Goal: Task Accomplishment & Management: Use online tool/utility

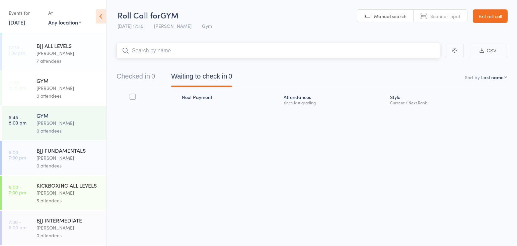
scroll to position [45, 0]
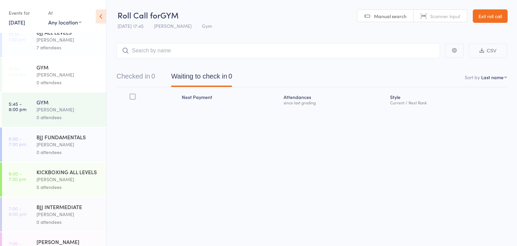
drag, startPoint x: 72, startPoint y: 185, endPoint x: 75, endPoint y: 182, distance: 3.6
click at [71, 185] on div "5 attendees" at bounding box center [69, 187] width 64 height 8
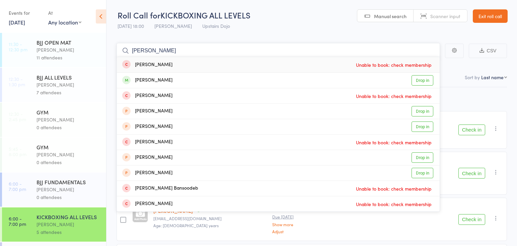
type input "shake"
drag, startPoint x: 163, startPoint y: 67, endPoint x: 382, endPoint y: 77, distance: 218.6
click at [359, 78] on div "Shakib Sandjakeddine Drop in" at bounding box center [278, 80] width 323 height 15
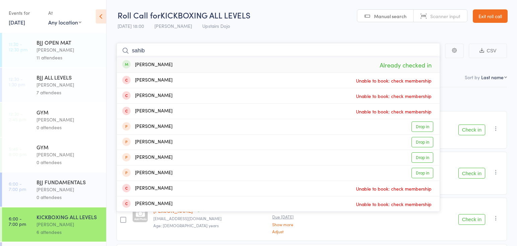
drag, startPoint x: 307, startPoint y: 59, endPoint x: 234, endPoint y: 50, distance: 74.0
click at [233, 50] on input "sahib" at bounding box center [279, 50] width 324 height 15
type input "s"
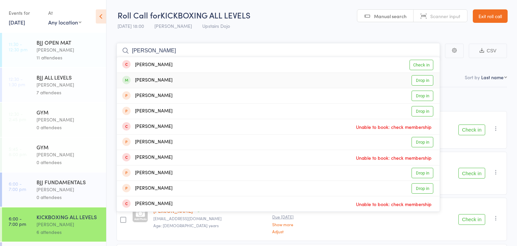
type input "archie wood"
click at [420, 82] on link "Drop in" at bounding box center [423, 80] width 22 height 10
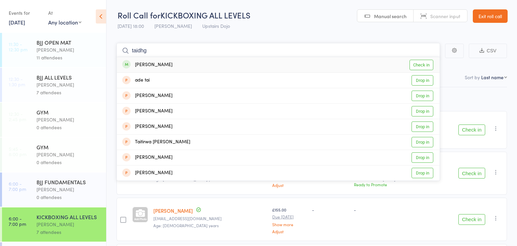
type input "taidhg"
click at [413, 64] on link "Check in" at bounding box center [422, 65] width 24 height 10
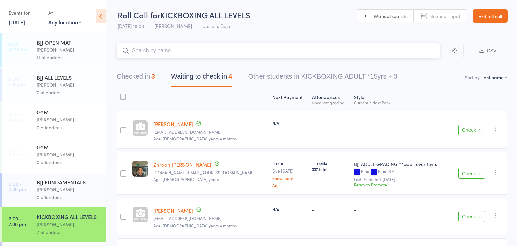
click at [136, 76] on button "Checked in 3" at bounding box center [136, 78] width 39 height 18
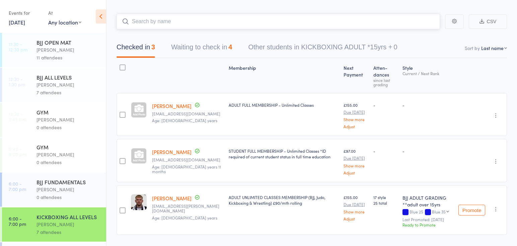
scroll to position [30, 0]
click at [495, 211] on icon "button" at bounding box center [496, 207] width 7 height 7
click at [483, 225] on li "Undo check-in" at bounding box center [471, 221] width 55 height 8
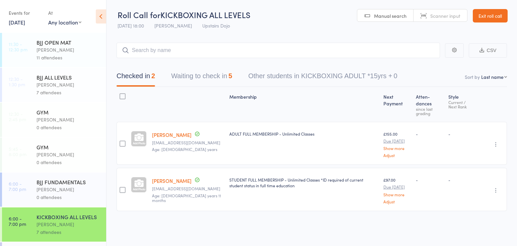
click at [197, 77] on button "Waiting to check in 5" at bounding box center [201, 78] width 61 height 18
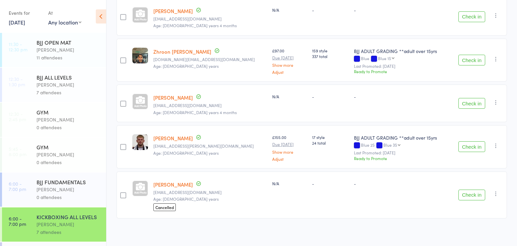
scroll to position [113, 0]
click at [497, 143] on icon "button" at bounding box center [496, 145] width 7 height 7
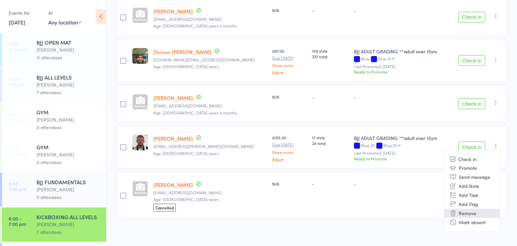
click at [473, 211] on li "Remove" at bounding box center [471, 212] width 55 height 9
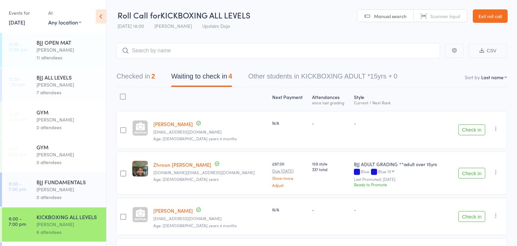
scroll to position [0, 0]
click at [266, 50] on input "search" at bounding box center [279, 50] width 324 height 15
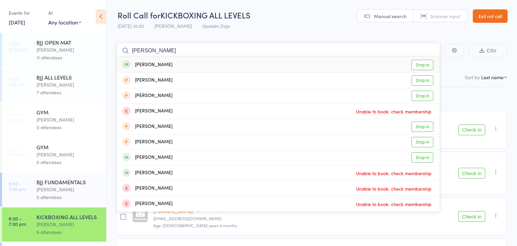
type input "[PERSON_NAME]"
click at [417, 63] on link "Drop in" at bounding box center [423, 65] width 22 height 10
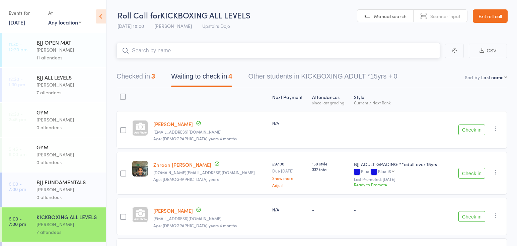
type input "a"
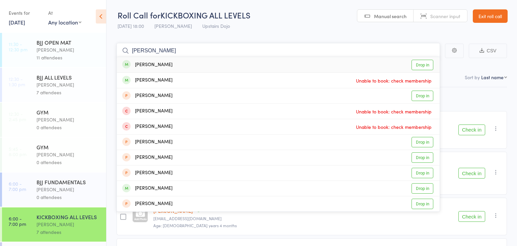
type input "jAKE HALLIER"
click at [414, 67] on link "Drop in" at bounding box center [423, 65] width 22 height 10
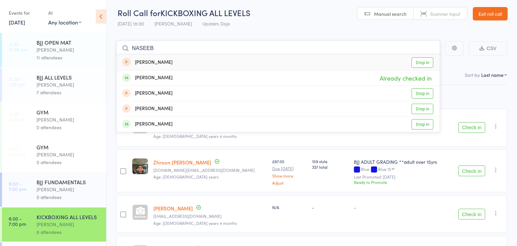
scroll to position [3, 0]
click at [141, 46] on input "NASEEB" at bounding box center [279, 47] width 324 height 15
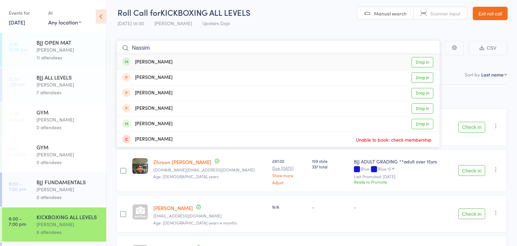
type input "Nassim"
click at [422, 60] on link "Drop in" at bounding box center [423, 62] width 22 height 10
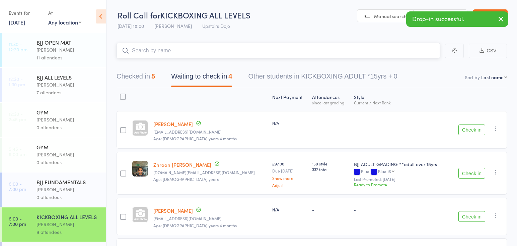
scroll to position [0, 0]
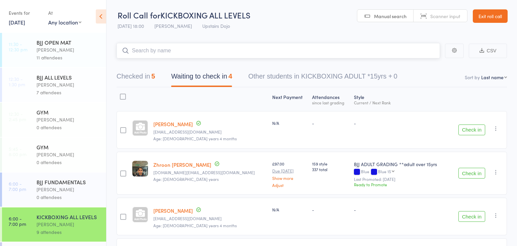
click at [143, 71] on button "Checked in 5" at bounding box center [136, 78] width 39 height 18
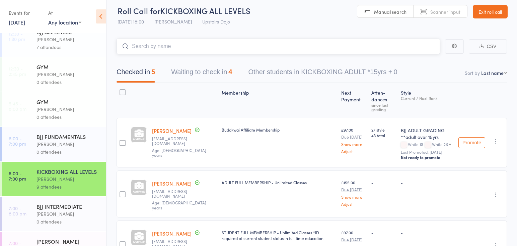
scroll to position [44, 0]
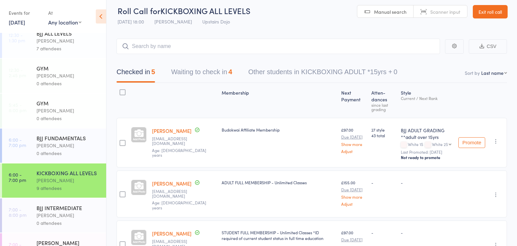
click at [67, 151] on div "0 attendees" at bounding box center [69, 153] width 64 height 8
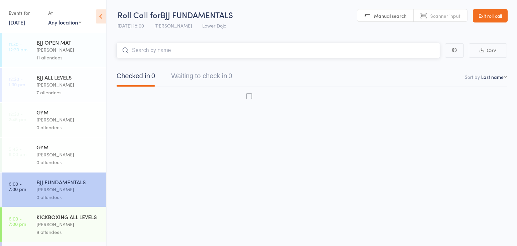
scroll to position [0, 0]
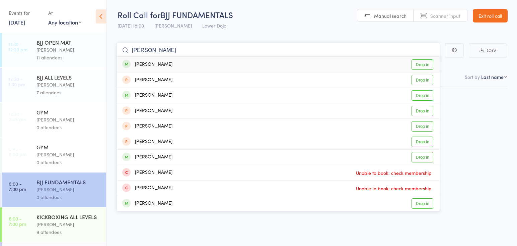
type input "george gor"
drag, startPoint x: 428, startPoint y: 62, endPoint x: 423, endPoint y: 61, distance: 4.4
click at [428, 62] on link "Drop in" at bounding box center [423, 64] width 22 height 10
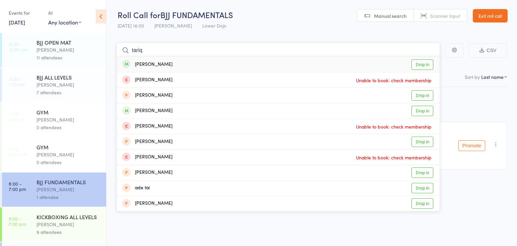
type input "tariq"
click at [427, 63] on link "Drop in" at bounding box center [423, 64] width 22 height 10
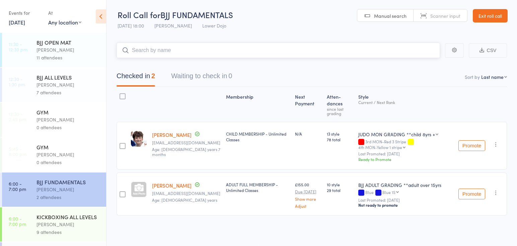
click at [227, 51] on input "search" at bounding box center [279, 50] width 324 height 15
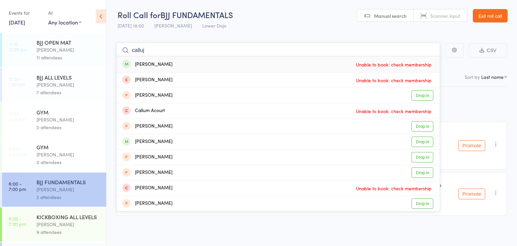
type input "callus"
drag, startPoint x: 226, startPoint y: 52, endPoint x: 426, endPoint y: 141, distance: 218.8
click at [426, 141] on link "Drop in" at bounding box center [423, 141] width 22 height 10
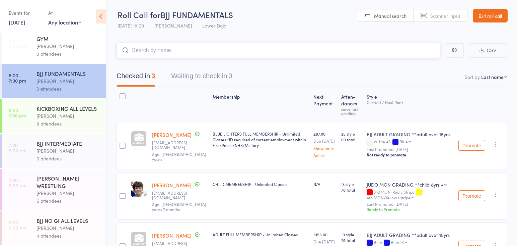
scroll to position [108, 0]
click at [86, 143] on div "BJJ INTERMEDIATE" at bounding box center [69, 142] width 64 height 7
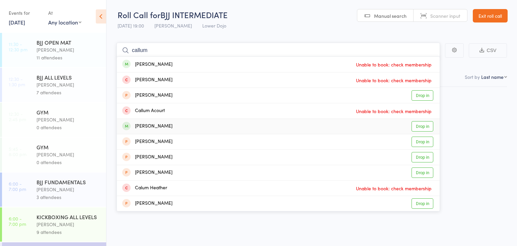
type input "callum"
click at [427, 126] on link "Drop in" at bounding box center [423, 126] width 22 height 10
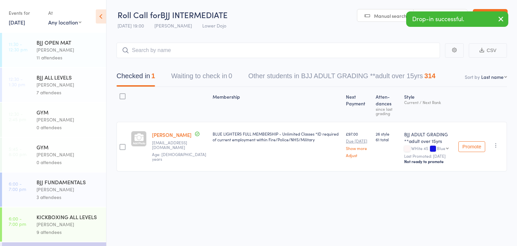
drag, startPoint x: 55, startPoint y: 186, endPoint x: 51, endPoint y: 180, distance: 6.9
click at [55, 186] on div "[PERSON_NAME]" at bounding box center [69, 189] width 64 height 8
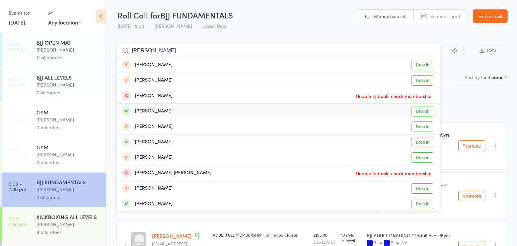
type input "scott"
click at [417, 111] on link "Drop in" at bounding box center [423, 111] width 22 height 10
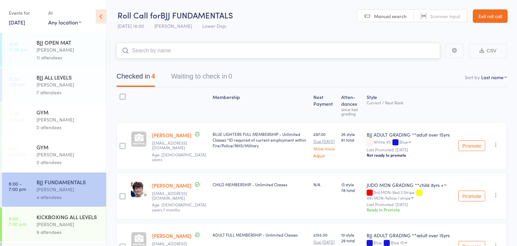
drag, startPoint x: 212, startPoint y: 62, endPoint x: 231, endPoint y: 133, distance: 73.9
click at [174, 48] on input "search" at bounding box center [279, 50] width 324 height 15
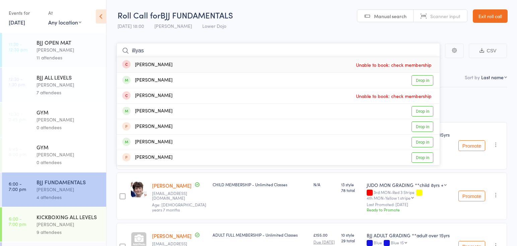
type input "ills"
drag, startPoint x: 174, startPoint y: 48, endPoint x: 420, endPoint y: 111, distance: 254.6
click at [420, 111] on link "Drop in" at bounding box center [423, 111] width 22 height 10
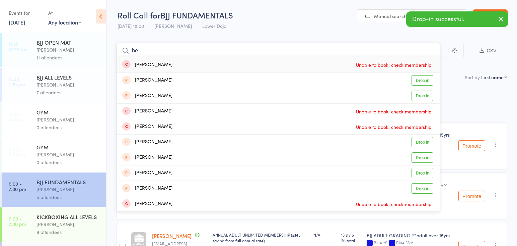
type input "b"
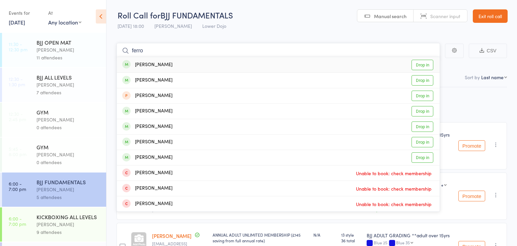
type input "ferro"
click at [404, 63] on div "Bella Ferro Drop in" at bounding box center [278, 64] width 323 height 15
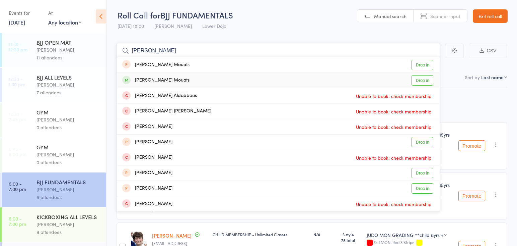
type input "bader"
click at [424, 81] on link "Drop in" at bounding box center [423, 80] width 22 height 10
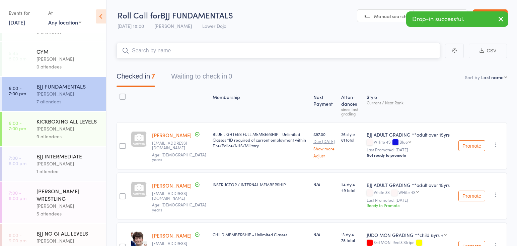
scroll to position [98, 0]
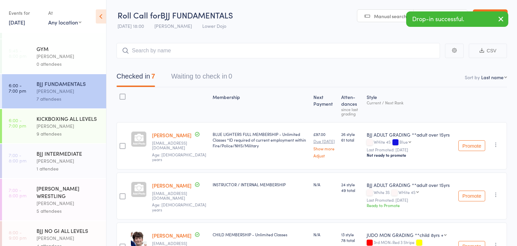
click at [66, 164] on div "1 attendee" at bounding box center [69, 168] width 64 height 8
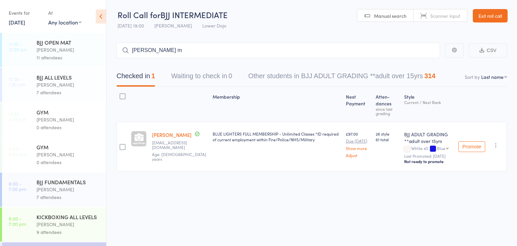
scroll to position [0, 0]
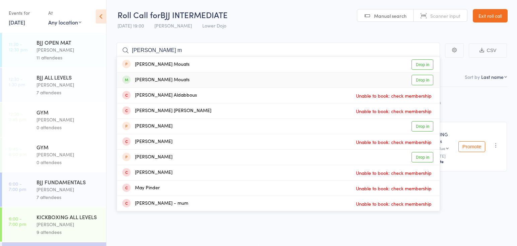
type input "bader m"
drag, startPoint x: 419, startPoint y: 81, endPoint x: 408, endPoint y: 82, distance: 11.5
click at [419, 81] on link "Drop in" at bounding box center [423, 80] width 22 height 10
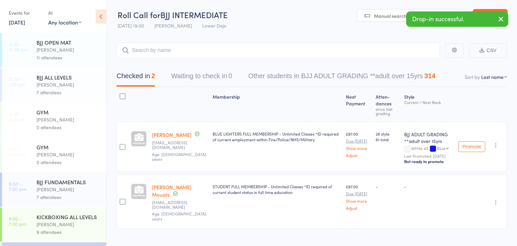
click at [67, 188] on div "[PERSON_NAME]" at bounding box center [69, 189] width 64 height 8
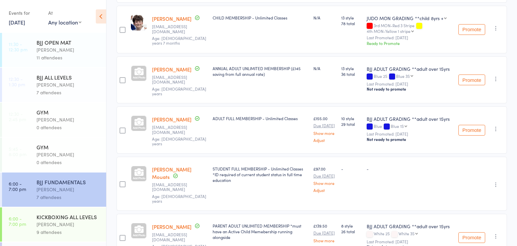
scroll to position [117, 0]
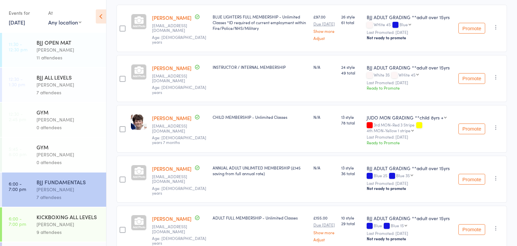
click at [497, 131] on icon "button" at bounding box center [496, 127] width 7 height 7
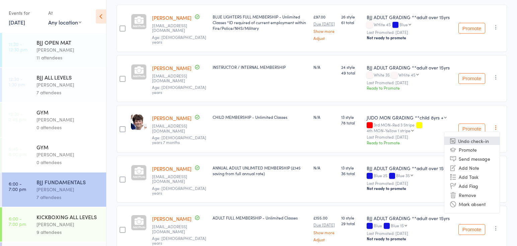
click at [488, 145] on li "Undo check-in" at bounding box center [471, 140] width 55 height 8
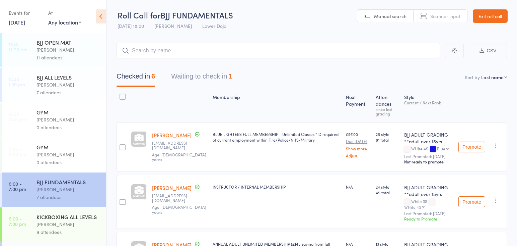
scroll to position [0, 0]
click at [262, 53] on input "search" at bounding box center [279, 50] width 324 height 15
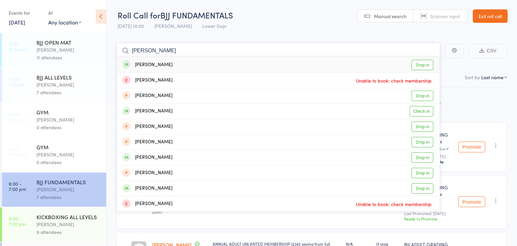
type input "george lon"
click at [424, 66] on link "Drop in" at bounding box center [423, 65] width 22 height 10
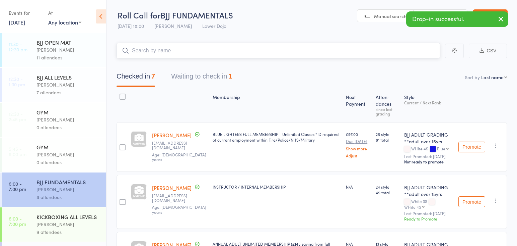
click at [204, 72] on button "Waiting to check in 1" at bounding box center [201, 78] width 61 height 18
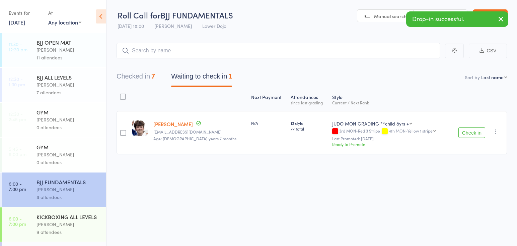
click at [496, 130] on icon "button" at bounding box center [496, 131] width 7 height 7
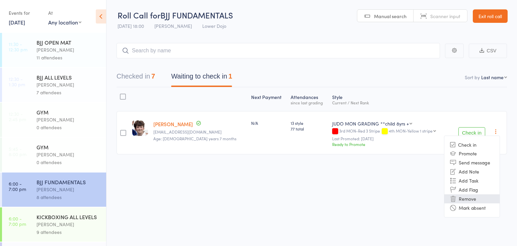
click at [482, 196] on li "Remove" at bounding box center [471, 198] width 55 height 9
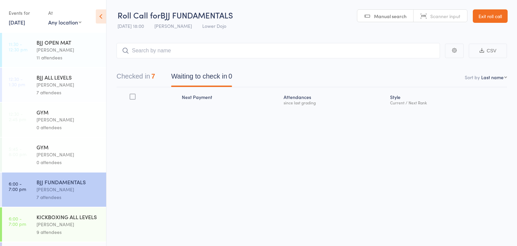
click at [144, 76] on button "Checked in 7" at bounding box center [136, 78] width 39 height 18
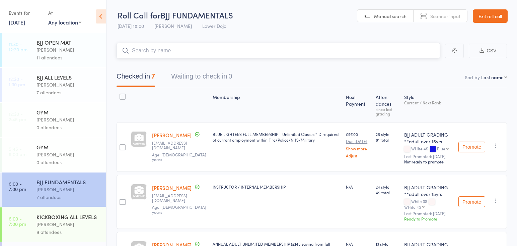
click at [157, 46] on input "search" at bounding box center [279, 50] width 324 height 15
click at [238, 51] on input "search" at bounding box center [279, 50] width 324 height 15
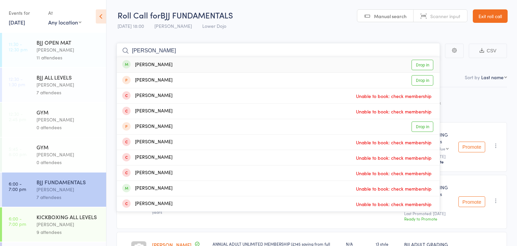
type input "harry thaw"
drag, startPoint x: 216, startPoint y: 51, endPoint x: 418, endPoint y: 65, distance: 203.1
click at [418, 65] on link "Drop in" at bounding box center [423, 65] width 22 height 10
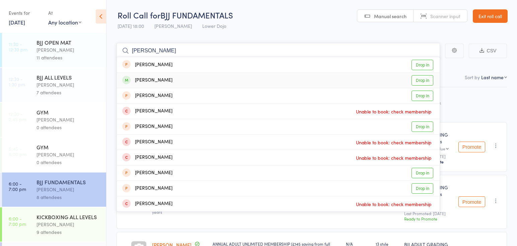
type input "reuben"
drag, startPoint x: 428, startPoint y: 81, endPoint x: 420, endPoint y: 82, distance: 7.8
click at [426, 81] on link "Drop in" at bounding box center [423, 80] width 22 height 10
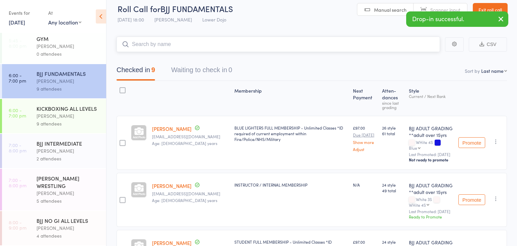
scroll to position [7, 0]
click at [70, 152] on div "[PERSON_NAME]" at bounding box center [69, 151] width 64 height 8
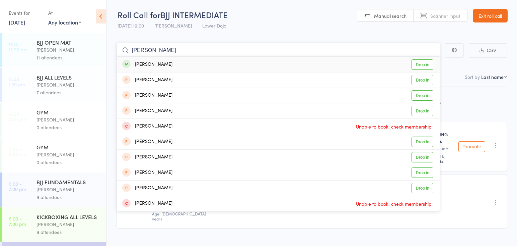
scroll to position [3, 0]
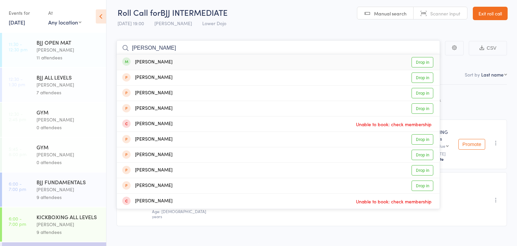
type input "reuben grout"
click at [420, 61] on link "Drop in" at bounding box center [423, 62] width 22 height 10
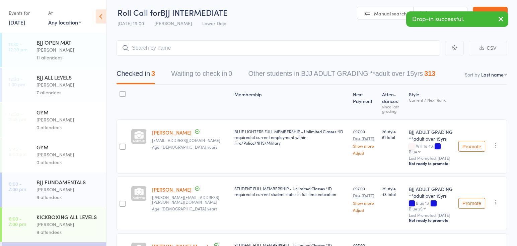
click at [44, 194] on div "9 attendees" at bounding box center [69, 197] width 64 height 8
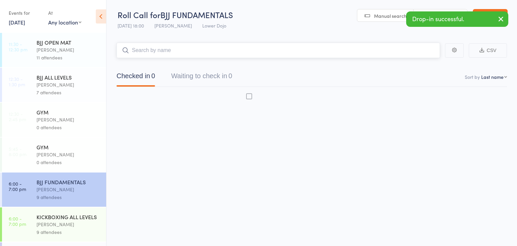
scroll to position [0, 0]
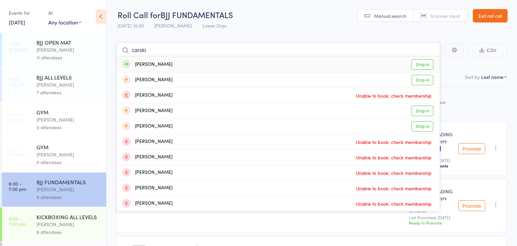
type input "carski"
drag, startPoint x: 416, startPoint y: 65, endPoint x: 408, endPoint y: 67, distance: 8.3
click at [415, 65] on link "Drop in" at bounding box center [423, 64] width 22 height 10
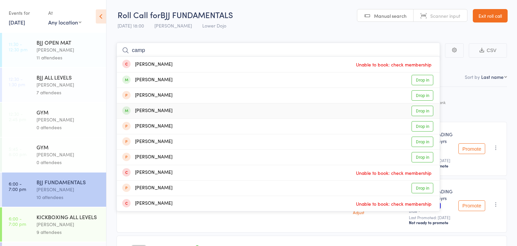
type input "camp"
drag, startPoint x: 421, startPoint y: 111, endPoint x: 414, endPoint y: 112, distance: 6.7
click at [421, 111] on link "Drop in" at bounding box center [423, 111] width 22 height 10
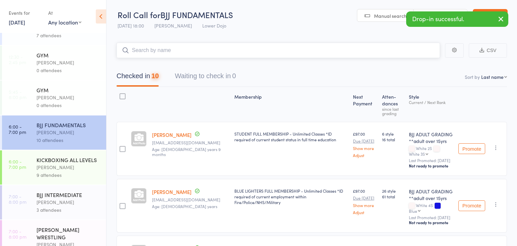
scroll to position [58, 0]
click at [59, 203] on div "[PERSON_NAME]" at bounding box center [69, 201] width 64 height 8
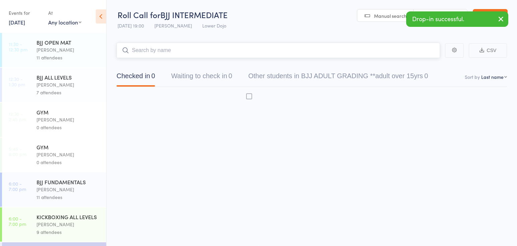
click at [144, 48] on input "search" at bounding box center [279, 50] width 324 height 15
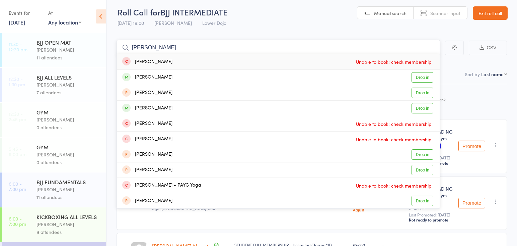
scroll to position [12, 0]
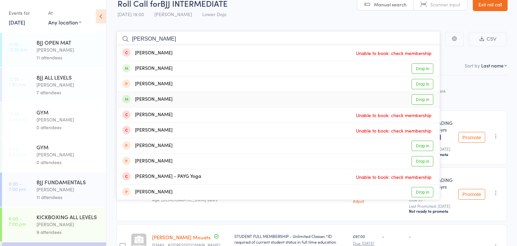
type input "campbell"
drag, startPoint x: 425, startPoint y: 99, endPoint x: 420, endPoint y: 101, distance: 4.9
click at [425, 99] on link "Drop in" at bounding box center [423, 99] width 22 height 10
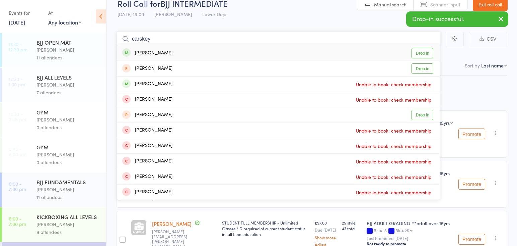
type input "cars key"
drag, startPoint x: 396, startPoint y: 106, endPoint x: 425, endPoint y: 58, distance: 55.1
click at [427, 55] on link "Drop in" at bounding box center [423, 53] width 22 height 10
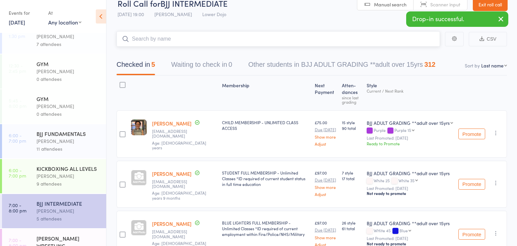
scroll to position [50, 0]
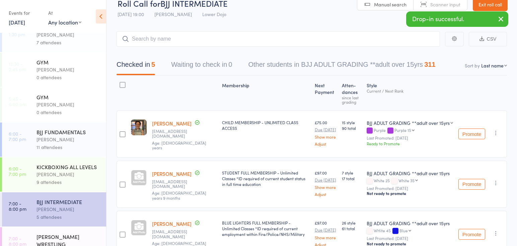
click at [66, 179] on div "9 attendees" at bounding box center [69, 182] width 64 height 8
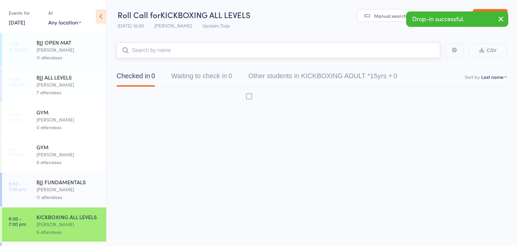
scroll to position [0, 0]
click at [175, 47] on input "search" at bounding box center [279, 50] width 324 height 15
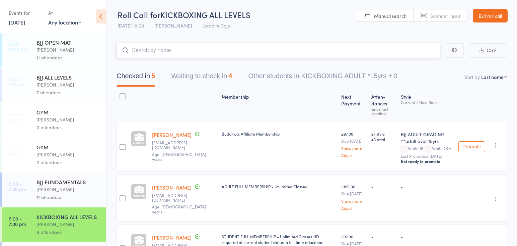
click at [214, 81] on button "Waiting to check in 4" at bounding box center [201, 78] width 61 height 18
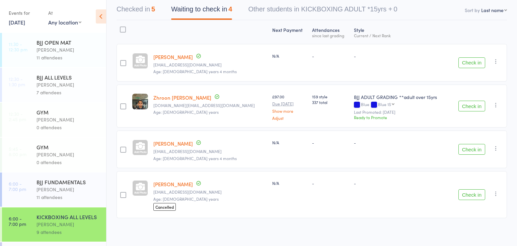
scroll to position [67, 0]
click at [56, 189] on div "[PERSON_NAME]" at bounding box center [69, 189] width 64 height 8
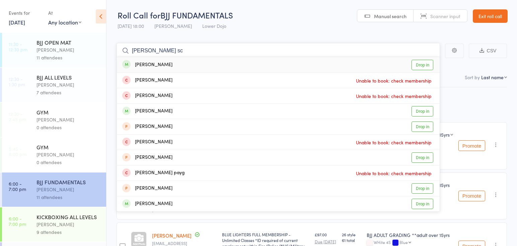
type input "emma sc"
click at [419, 66] on link "Drop in" at bounding box center [423, 65] width 22 height 10
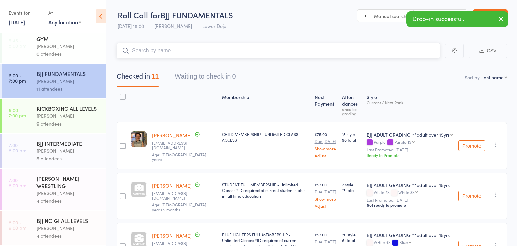
scroll to position [108, 0]
click at [58, 155] on div "5 attendees" at bounding box center [69, 158] width 64 height 8
click at [137, 51] on input "search" at bounding box center [279, 50] width 324 height 15
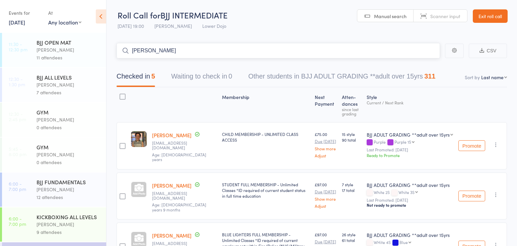
scroll to position [1, 0]
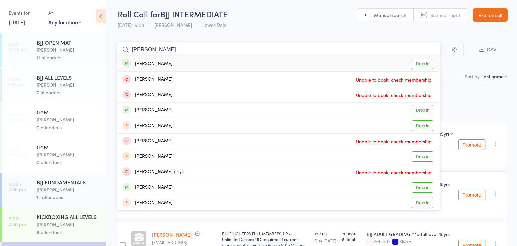
type input "emma sch"
click at [416, 64] on link "Drop in" at bounding box center [423, 64] width 22 height 10
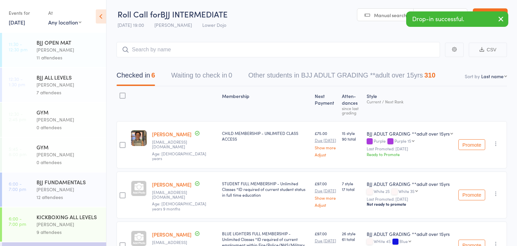
click at [40, 189] on div "[PERSON_NAME]" at bounding box center [69, 189] width 64 height 8
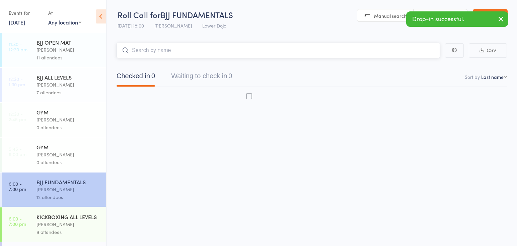
scroll to position [0, 0]
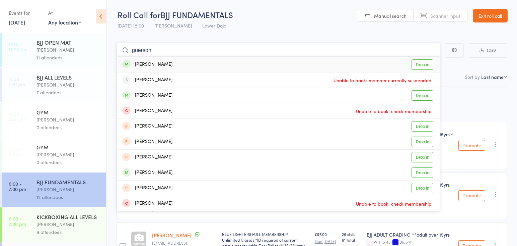
type input "guerdon"
drag, startPoint x: 153, startPoint y: 50, endPoint x: 424, endPoint y: 65, distance: 272.1
click at [424, 65] on link "Drop in" at bounding box center [423, 64] width 22 height 10
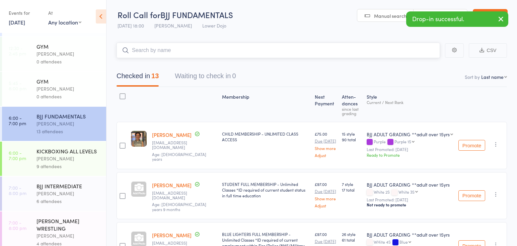
scroll to position [67, 0]
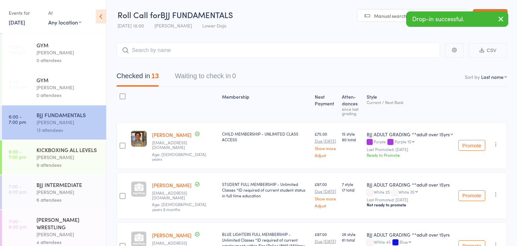
click at [48, 187] on div "BJJ INTERMEDIATE" at bounding box center [69, 184] width 64 height 7
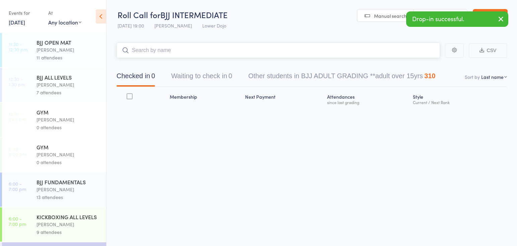
click at [223, 51] on input "search" at bounding box center [279, 50] width 324 height 15
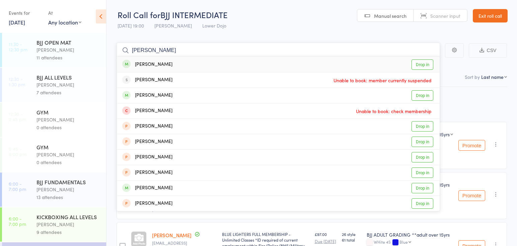
type input "gerson"
click at [424, 64] on link "Drop in" at bounding box center [423, 64] width 22 height 10
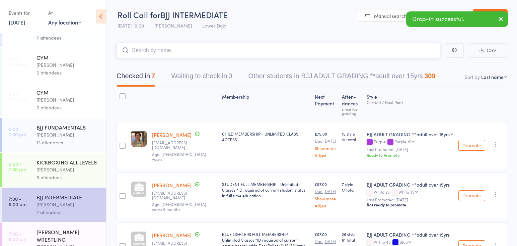
scroll to position [56, 0]
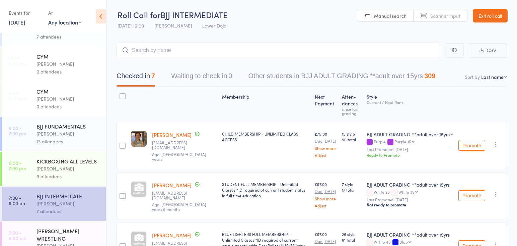
click at [54, 166] on div "[PERSON_NAME]" at bounding box center [69, 168] width 64 height 8
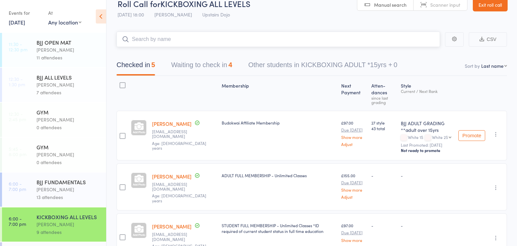
scroll to position [13, 0]
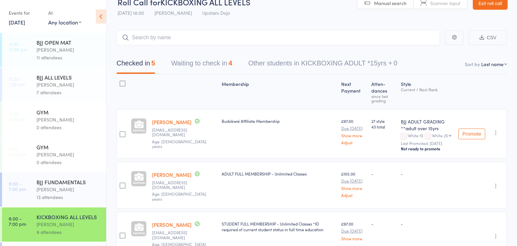
click at [69, 178] on div "BJJ FUNDAMENTALS Thomas Buckmaster 13 attendees" at bounding box center [72, 189] width 70 height 34
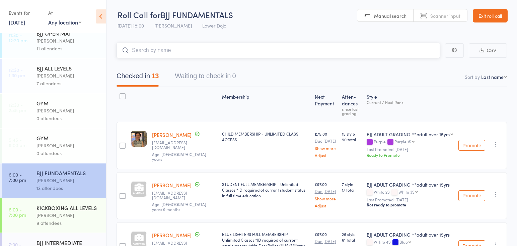
scroll to position [9, 0]
click at [80, 216] on div "[PERSON_NAME]" at bounding box center [69, 215] width 64 height 8
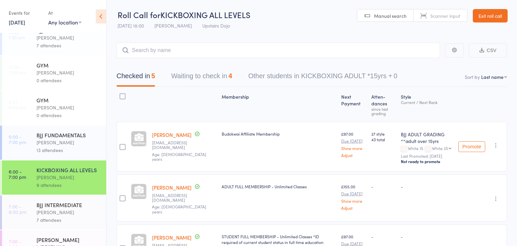
scroll to position [46, 0]
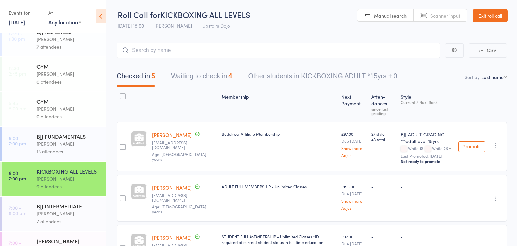
click at [137, 49] on input "search" at bounding box center [279, 50] width 324 height 15
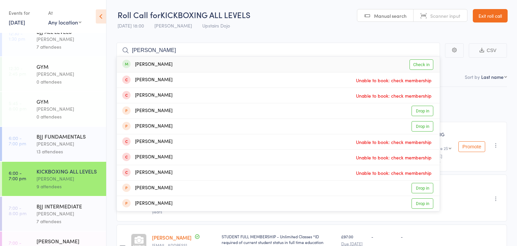
type input "william vard"
click at [426, 65] on link "Check in" at bounding box center [422, 64] width 24 height 10
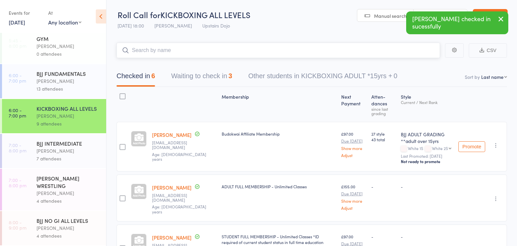
scroll to position [108, 0]
click at [78, 186] on div "[PERSON_NAME] WRESTLING" at bounding box center [69, 181] width 64 height 15
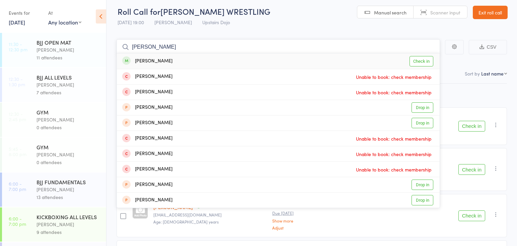
scroll to position [4, 0]
type input "william vardi"
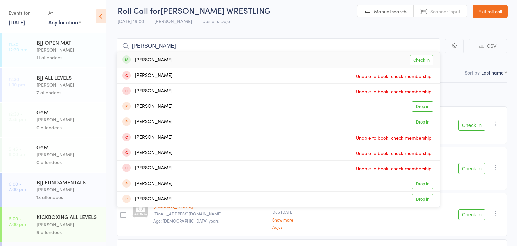
click at [422, 58] on link "Check in" at bounding box center [422, 60] width 24 height 10
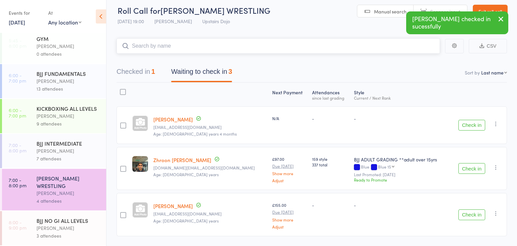
scroll to position [108, 0]
click at [53, 223] on div "BJJ NO GI ALL LEVELS" at bounding box center [69, 219] width 64 height 7
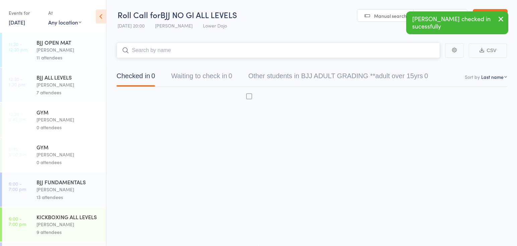
scroll to position [0, 0]
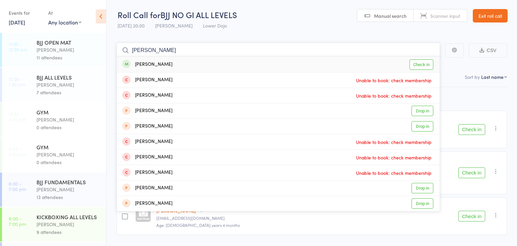
type input "william vard"
drag, startPoint x: 428, startPoint y: 66, endPoint x: 414, endPoint y: 66, distance: 13.4
click at [427, 66] on link "Check in" at bounding box center [422, 64] width 24 height 10
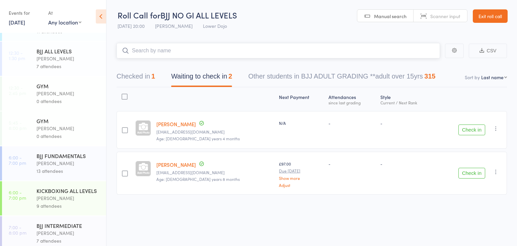
scroll to position [0, 0]
click at [128, 77] on button "Checked in 1" at bounding box center [136, 78] width 39 height 18
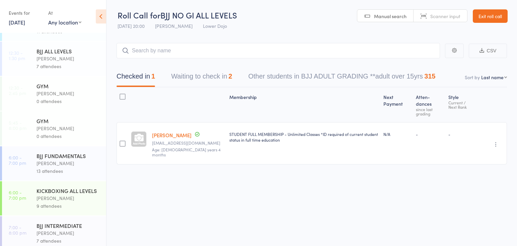
click at [59, 201] on div "[PERSON_NAME]" at bounding box center [69, 198] width 64 height 8
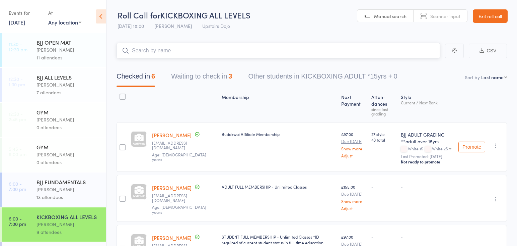
click at [188, 78] on button "Waiting to check in 3" at bounding box center [201, 78] width 61 height 18
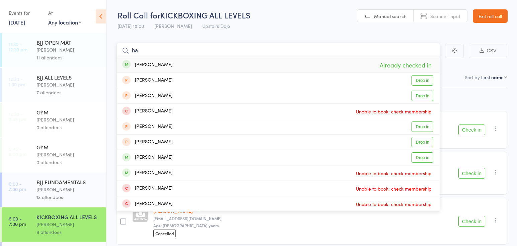
type input "h"
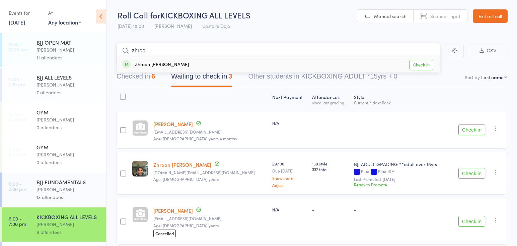
type input "zero"
drag, startPoint x: 163, startPoint y: 55, endPoint x: 429, endPoint y: 65, distance: 266.1
click at [430, 65] on link "Check in" at bounding box center [422, 65] width 24 height 10
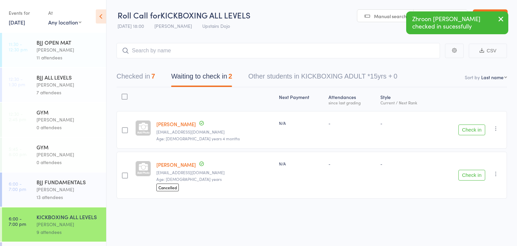
click at [479, 129] on button "Check in" at bounding box center [472, 129] width 27 height 11
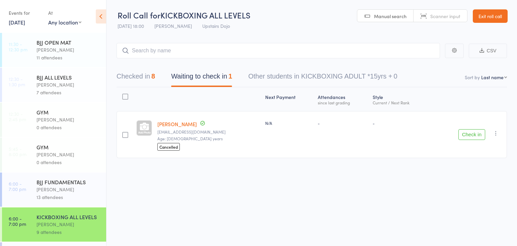
click at [468, 135] on button "Check in" at bounding box center [472, 134] width 27 height 11
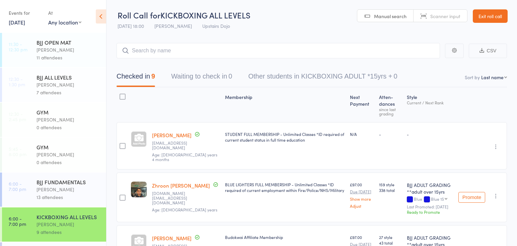
click at [86, 183] on div "BJJ FUNDAMENTALS" at bounding box center [69, 181] width 64 height 7
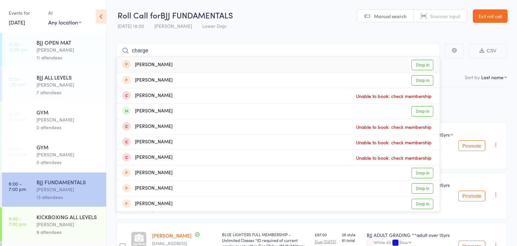
drag, startPoint x: 133, startPoint y: 52, endPoint x: 86, endPoint y: 36, distance: 49.8
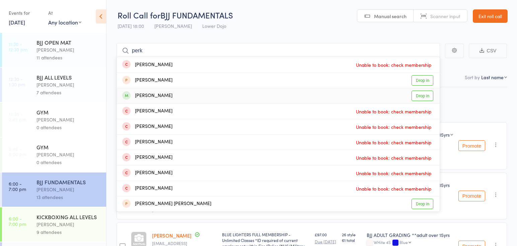
type input "perk"
click at [420, 92] on link "Drop in" at bounding box center [423, 95] width 22 height 10
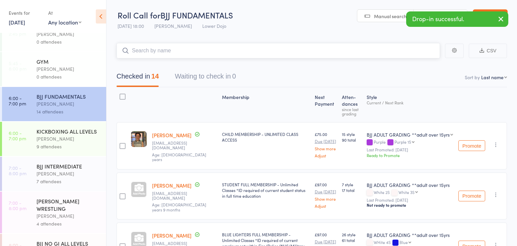
scroll to position [86, 0]
click at [68, 165] on div "BJJ INTERMEDIATE" at bounding box center [69, 164] width 64 height 7
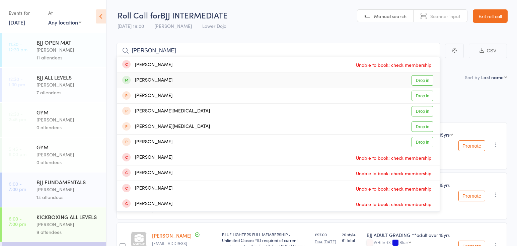
type input "perkins"
click at [430, 81] on link "Drop in" at bounding box center [423, 80] width 22 height 10
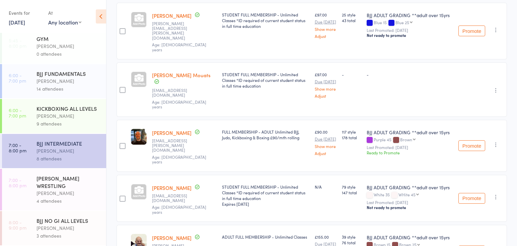
scroll to position [108, 0]
click at [82, 182] on div "[PERSON_NAME] WRESTLING" at bounding box center [69, 181] width 64 height 15
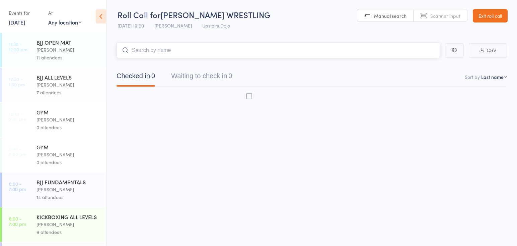
scroll to position [0, 0]
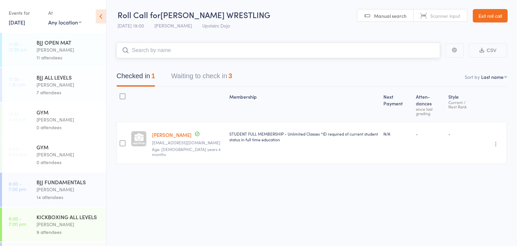
click at [190, 75] on button "Waiting to check in 3" at bounding box center [201, 78] width 61 height 18
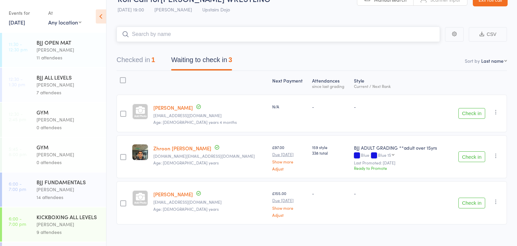
scroll to position [0, 0]
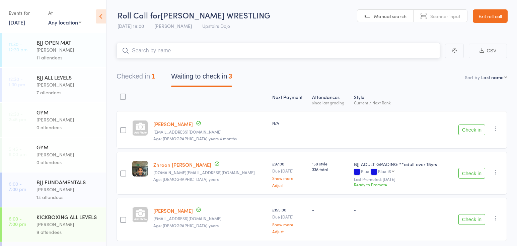
click at [139, 74] on button "Checked in 1" at bounding box center [136, 78] width 39 height 18
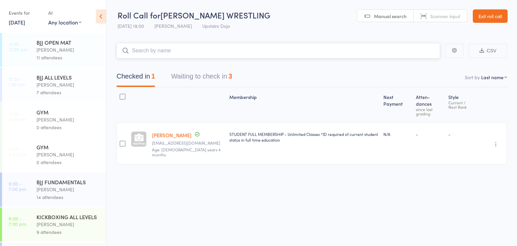
click at [195, 76] on button "Waiting to check in 3" at bounding box center [201, 78] width 61 height 18
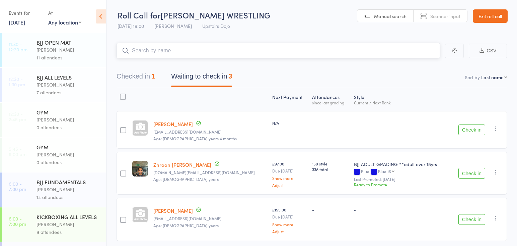
click at [137, 75] on button "Checked in 1" at bounding box center [136, 78] width 39 height 18
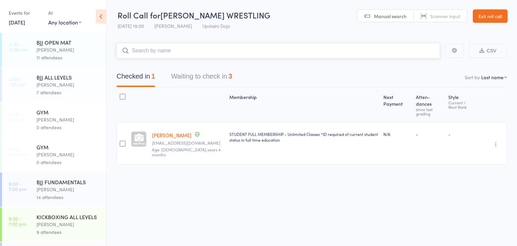
click at [179, 78] on button "Waiting to check in 3" at bounding box center [201, 78] width 61 height 18
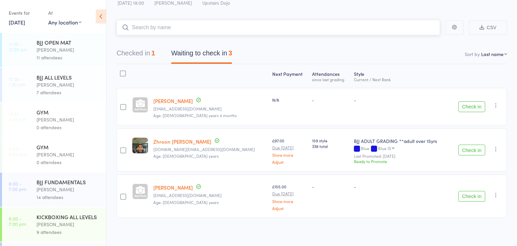
scroll to position [23, 0]
click at [132, 52] on button "Checked in 1" at bounding box center [136, 55] width 39 height 18
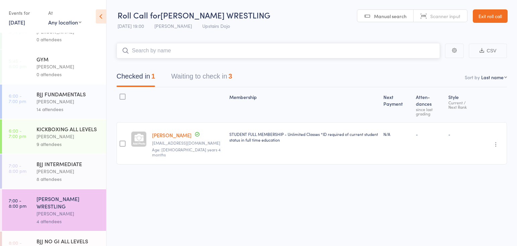
scroll to position [88, 0]
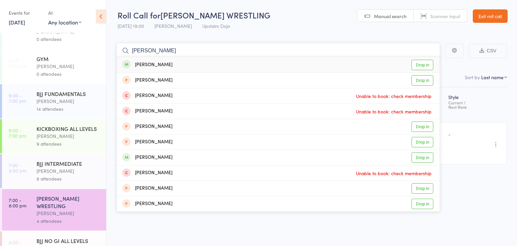
type input "dan wilson"
click at [426, 63] on link "Drop in" at bounding box center [423, 65] width 22 height 10
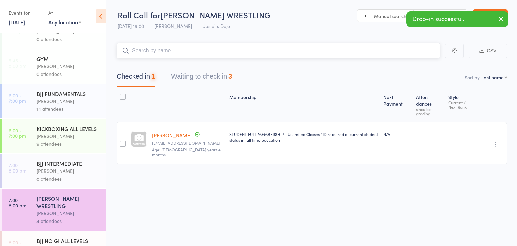
click at [293, 48] on input "search" at bounding box center [279, 50] width 324 height 15
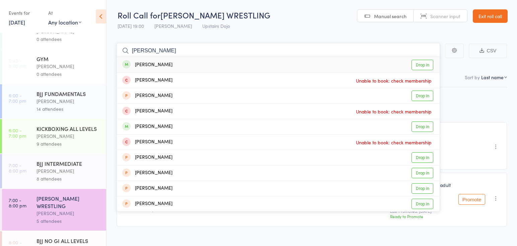
type input "carlos sam"
click at [413, 65] on link "Drop in" at bounding box center [423, 65] width 22 height 10
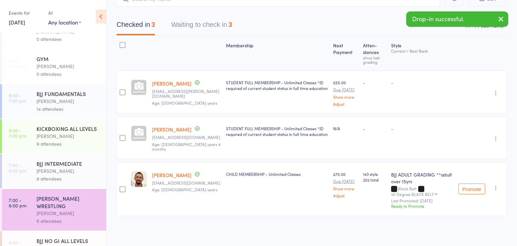
scroll to position [99, 0]
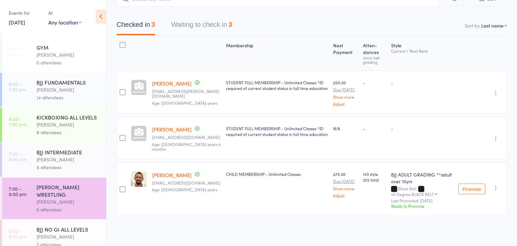
click at [54, 232] on div "[PERSON_NAME]" at bounding box center [69, 236] width 64 height 8
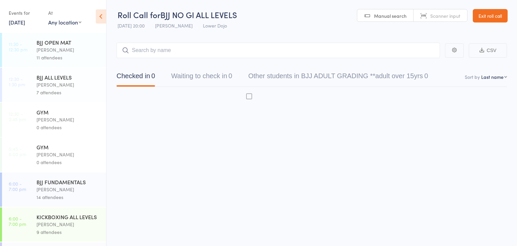
scroll to position [0, 0]
click at [54, 232] on div "9 attendees" at bounding box center [69, 232] width 64 height 8
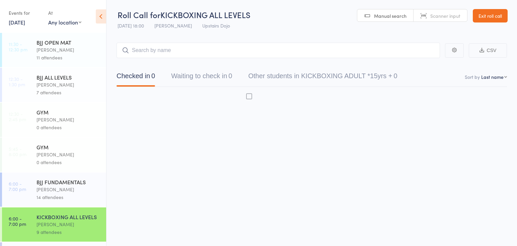
click at [143, 47] on input "search" at bounding box center [279, 50] width 324 height 15
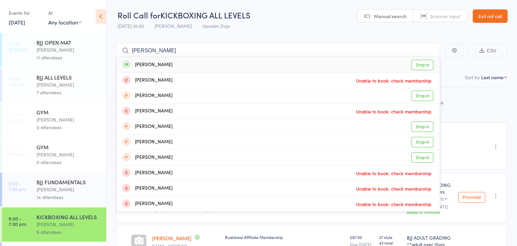
type input "carlos"
click at [415, 64] on link "Drop in" at bounding box center [423, 65] width 22 height 10
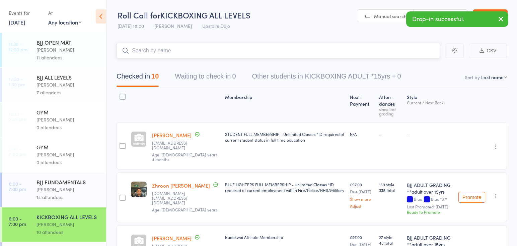
click at [288, 50] on input "search" at bounding box center [279, 50] width 324 height 15
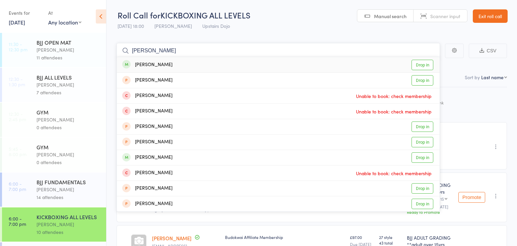
type input "dan wilson"
click at [426, 67] on link "Drop in" at bounding box center [423, 65] width 22 height 10
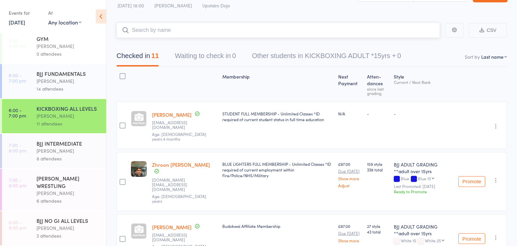
scroll to position [20, 0]
click at [44, 133] on li "6:00 - 7:00 pm KICKBOXING ALL LEVELS Frankie Gibson 11 attendees" at bounding box center [53, 116] width 106 height 35
click at [36, 197] on link "7:00 - 8:00 pm GRECO ROMAN WRESTLING Abdullah Tatarashvili 6 attendees" at bounding box center [54, 189] width 104 height 42
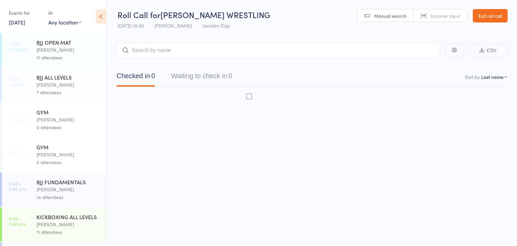
scroll to position [0, 0]
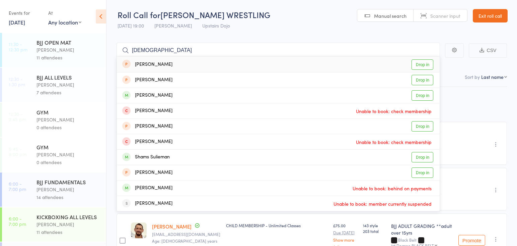
type input "shaman"
drag, startPoint x: 177, startPoint y: 45, endPoint x: 423, endPoint y: 65, distance: 246.6
click at [423, 64] on link "Drop in" at bounding box center [423, 64] width 22 height 10
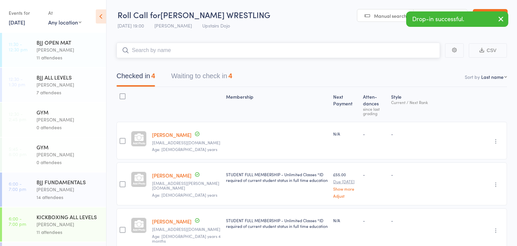
click at [195, 76] on button "Waiting to check in 4" at bounding box center [201, 78] width 61 height 18
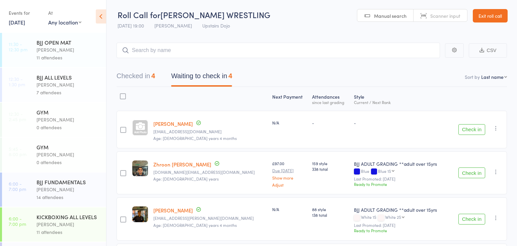
click at [467, 172] on button "Check in" at bounding box center [472, 172] width 27 height 11
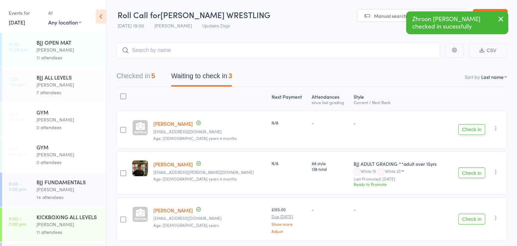
click at [481, 217] on button "Check in" at bounding box center [472, 218] width 27 height 11
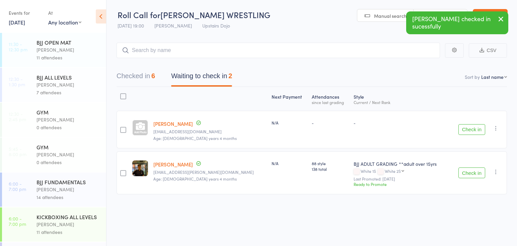
click at [474, 131] on button "Check in" at bounding box center [472, 129] width 27 height 11
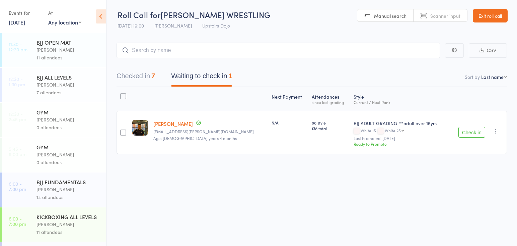
click at [67, 185] on div "[PERSON_NAME]" at bounding box center [69, 189] width 64 height 8
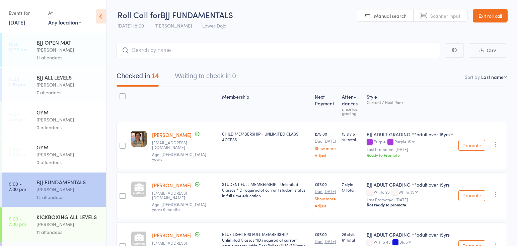
click at [67, 219] on div "KICKBOXING ALL LEVELS" at bounding box center [69, 216] width 64 height 7
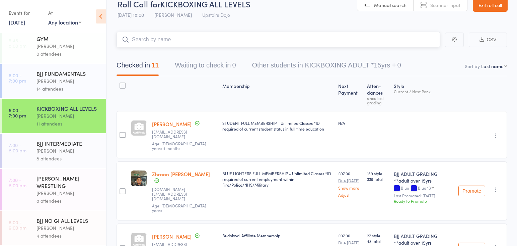
scroll to position [108, 0]
click at [55, 220] on div "BJJ NO GI ALL LEVELS" at bounding box center [69, 219] width 64 height 7
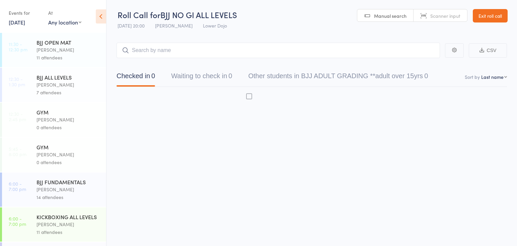
scroll to position [0, 0]
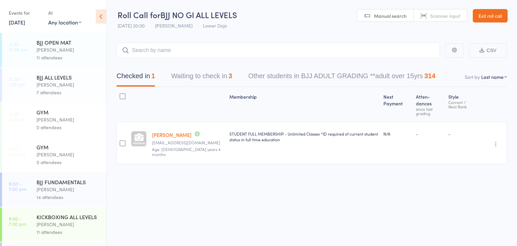
click at [142, 49] on input "search" at bounding box center [279, 50] width 324 height 15
click at [189, 73] on button "Waiting to check in 3" at bounding box center [201, 78] width 61 height 18
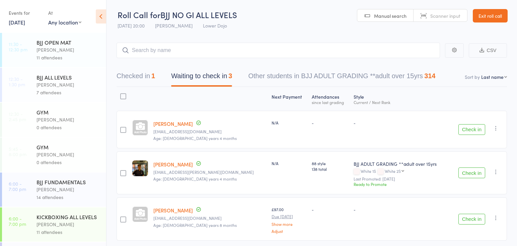
click at [467, 170] on button "Check in" at bounding box center [472, 172] width 27 height 11
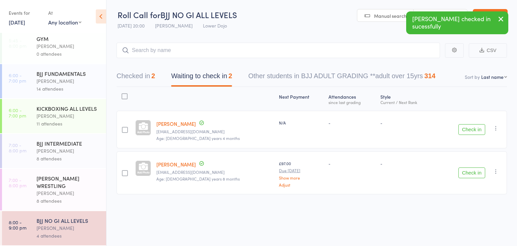
scroll to position [108, 0]
click at [41, 189] on div "GRECO ROMAN WRESTLING Abdullah Tatarashvili 8 attendees" at bounding box center [72, 189] width 70 height 42
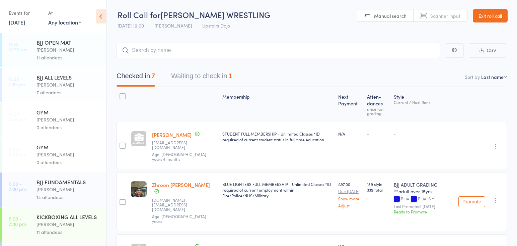
drag, startPoint x: 193, startPoint y: 78, endPoint x: 188, endPoint y: 79, distance: 5.2
click at [193, 78] on button "Waiting to check in 1" at bounding box center [201, 78] width 61 height 18
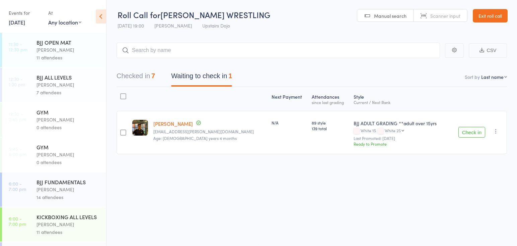
click at [469, 133] on button "Check in" at bounding box center [472, 132] width 27 height 11
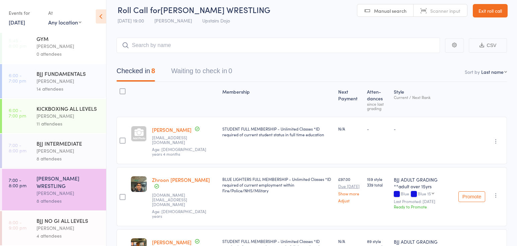
scroll to position [108, 0]
click at [74, 156] on div "8 attendees" at bounding box center [69, 158] width 64 height 8
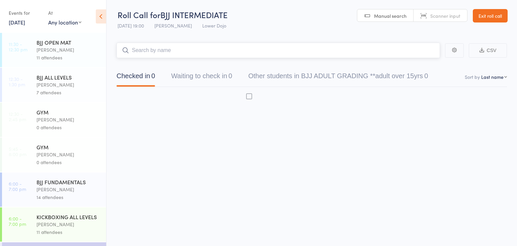
scroll to position [0, 0]
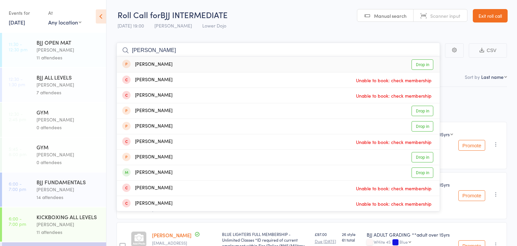
type input "andreas"
drag, startPoint x: 164, startPoint y: 27, endPoint x: 418, endPoint y: 172, distance: 291.9
click at [418, 172] on link "Drop in" at bounding box center [423, 172] width 22 height 10
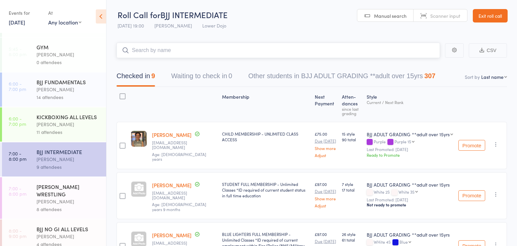
scroll to position [108, 0]
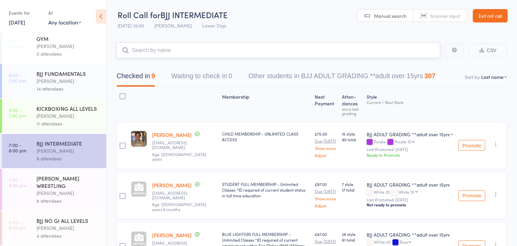
click at [144, 51] on input "search" at bounding box center [279, 50] width 324 height 15
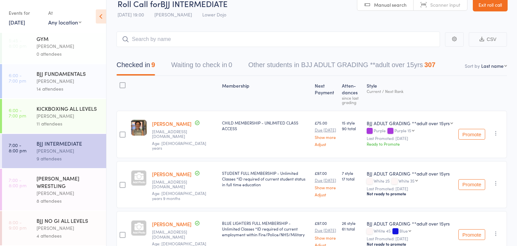
scroll to position [12, 0]
click at [64, 180] on div "[PERSON_NAME] WRESTLING" at bounding box center [69, 181] width 64 height 15
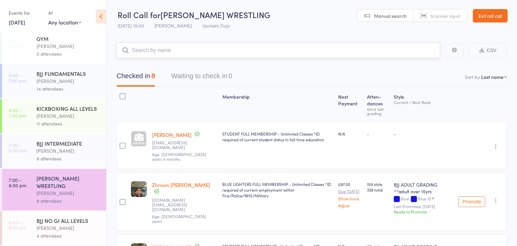
scroll to position [108, 0]
click at [59, 154] on div "[PERSON_NAME]" at bounding box center [69, 151] width 64 height 8
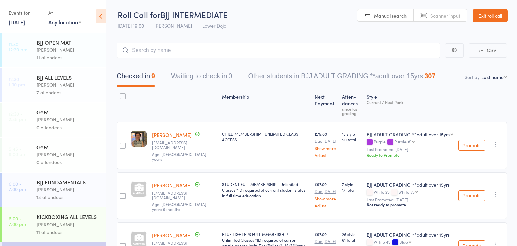
scroll to position [14, 0]
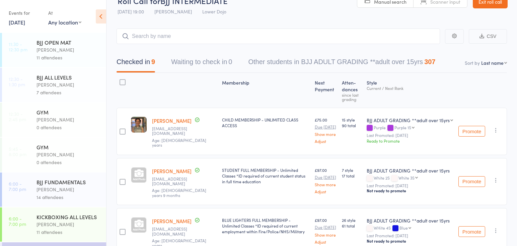
click at [152, 49] on div "Checked in 9 Waiting to check in 0 Other students in BJJ ADULT GRADING **adult …" at bounding box center [312, 58] width 391 height 29
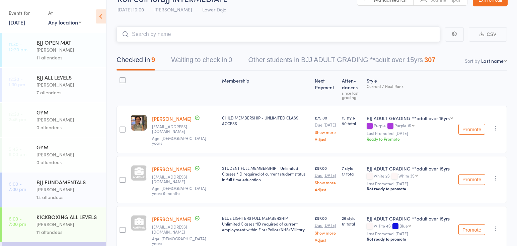
click at [191, 31] on input "search" at bounding box center [279, 33] width 324 height 15
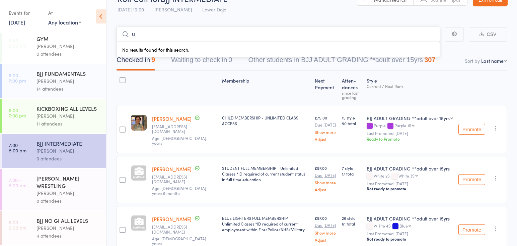
scroll to position [108, 0]
type input "u"
click at [50, 183] on div "[PERSON_NAME] WRESTLING" at bounding box center [69, 181] width 64 height 15
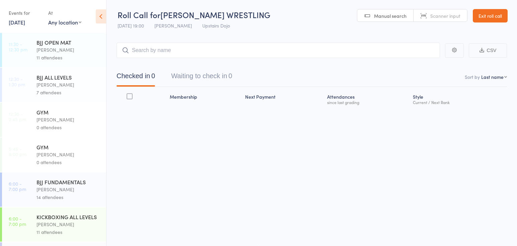
click at [157, 52] on input "search" at bounding box center [279, 50] width 324 height 15
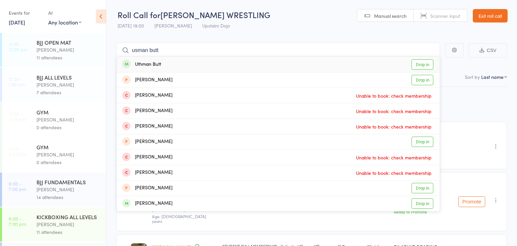
type input "usman butt"
click at [422, 64] on link "Drop in" at bounding box center [423, 64] width 22 height 10
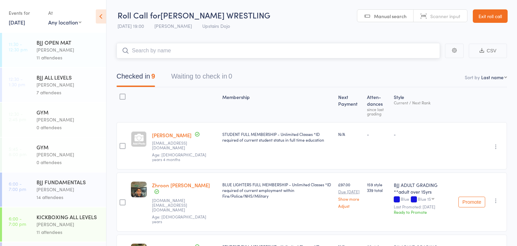
scroll to position [0, 0]
click at [84, 187] on div "[PERSON_NAME]" at bounding box center [69, 189] width 64 height 8
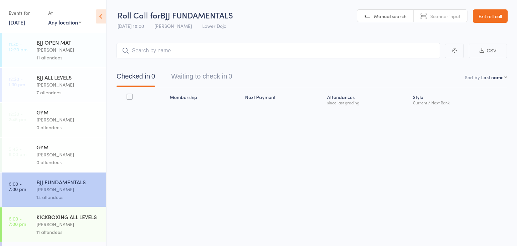
click at [88, 220] on div "[PERSON_NAME]" at bounding box center [69, 224] width 64 height 8
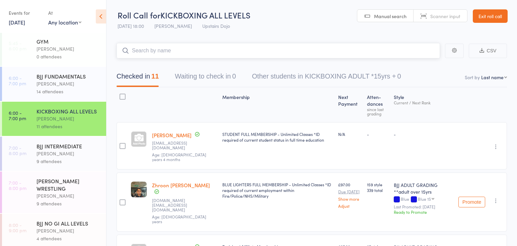
scroll to position [108, 0]
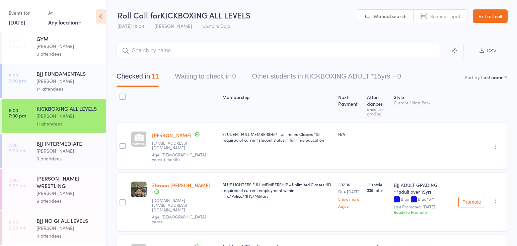
click at [40, 182] on div "[PERSON_NAME] WRESTLING" at bounding box center [69, 181] width 64 height 15
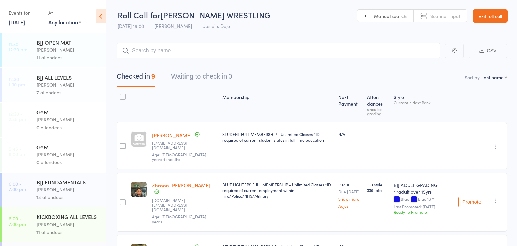
click at [65, 218] on div "KICKBOXING ALL LEVELS" at bounding box center [69, 216] width 64 height 7
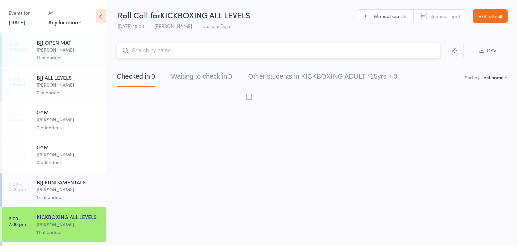
click at [159, 50] on input "search" at bounding box center [279, 50] width 324 height 15
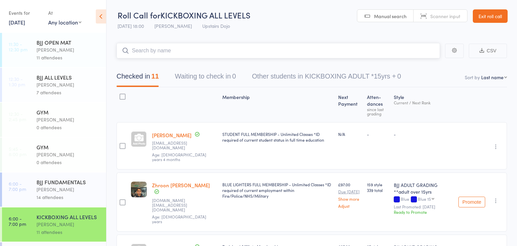
type input "c"
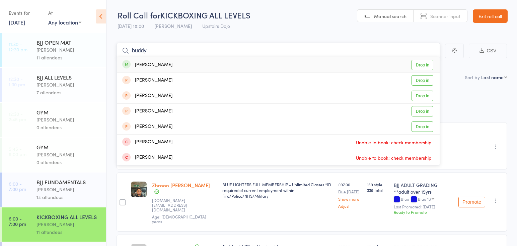
type input "buddy"
click at [422, 64] on link "Drop in" at bounding box center [423, 65] width 22 height 10
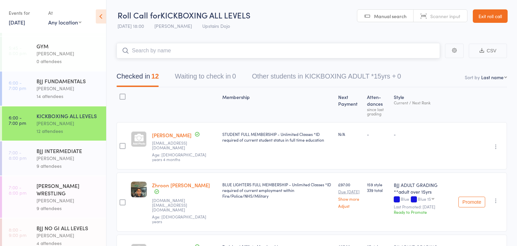
scroll to position [101, 0]
click at [81, 189] on div "[PERSON_NAME] WRESTLING" at bounding box center [69, 188] width 64 height 15
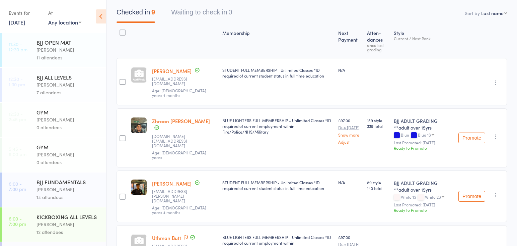
scroll to position [65, 0]
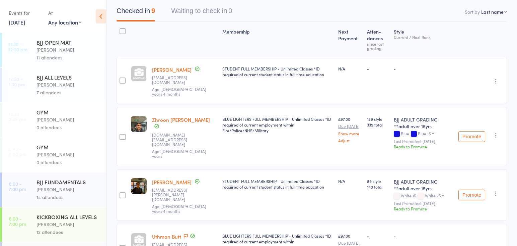
click at [124, 127] on div at bounding box center [123, 136] width 12 height 59
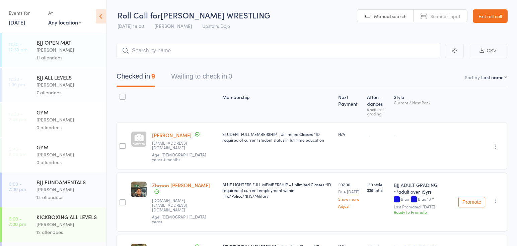
scroll to position [0, 0]
click at [194, 49] on input "search" at bounding box center [279, 50] width 324 height 15
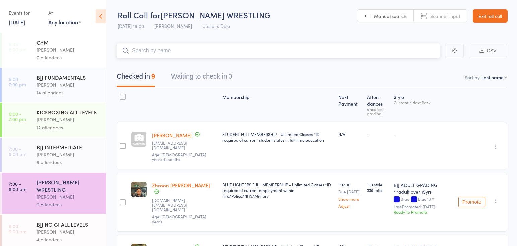
scroll to position [106, 0]
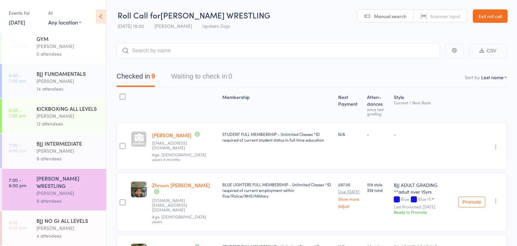
click at [77, 228] on div "[PERSON_NAME]" at bounding box center [69, 228] width 64 height 8
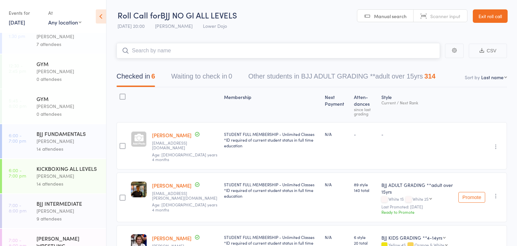
scroll to position [51, 0]
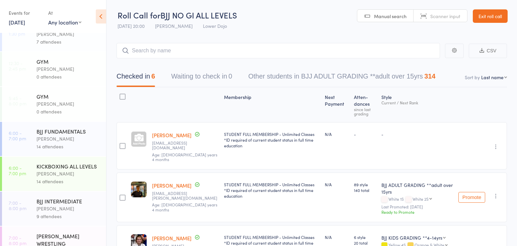
click at [68, 210] on div "[PERSON_NAME]" at bounding box center [69, 208] width 64 height 8
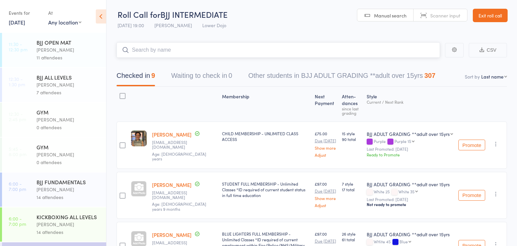
scroll to position [0, 0]
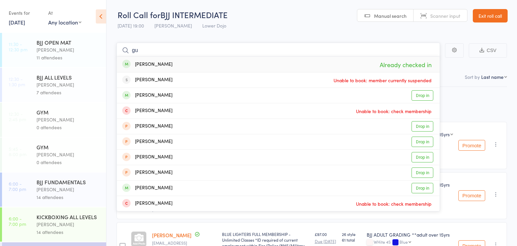
type input "g"
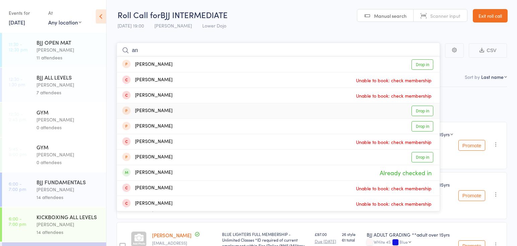
type input "a"
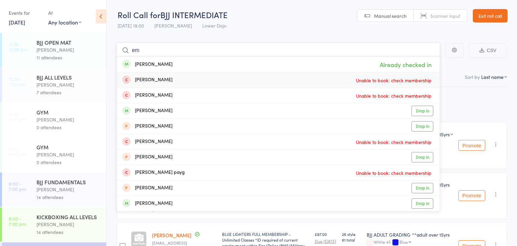
type input "e"
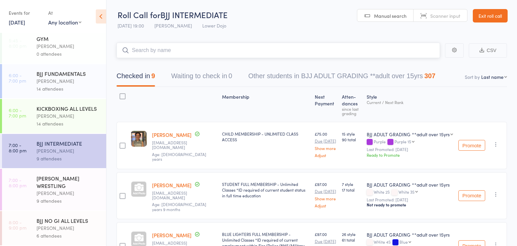
scroll to position [108, 0]
click at [69, 229] on div "[PERSON_NAME]" at bounding box center [69, 228] width 64 height 8
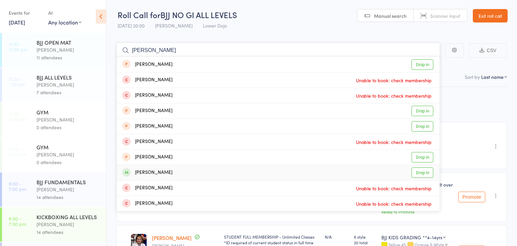
type input "andreas"
click at [422, 169] on link "Drop in" at bounding box center [423, 172] width 22 height 10
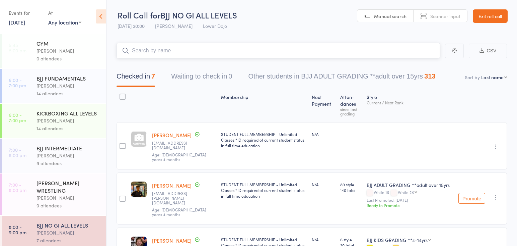
scroll to position [108, 0]
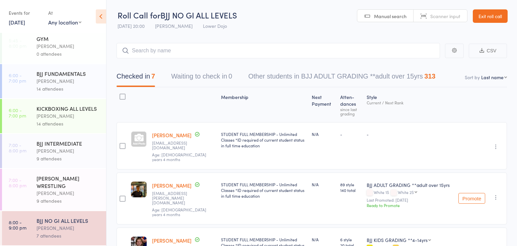
click at [50, 152] on div "[PERSON_NAME]" at bounding box center [69, 151] width 64 height 8
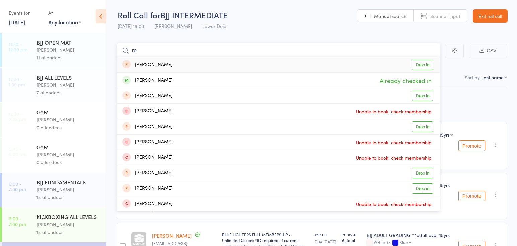
type input "r"
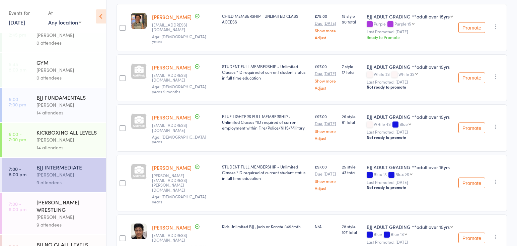
scroll to position [88, 0]
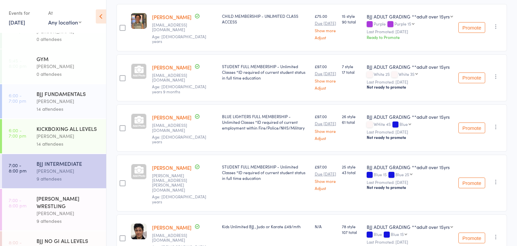
click at [36, 201] on link "7:00 - 8:00 pm GRECO ROMAN WRESTLING Abdullah Tatarashvili 9 attendees" at bounding box center [54, 210] width 104 height 42
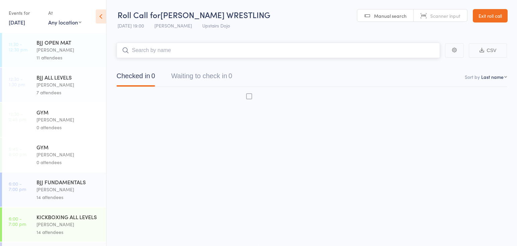
scroll to position [0, 0]
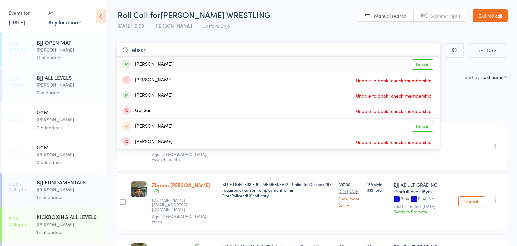
type input "ehsan"
click at [429, 62] on link "Drop in" at bounding box center [423, 64] width 22 height 10
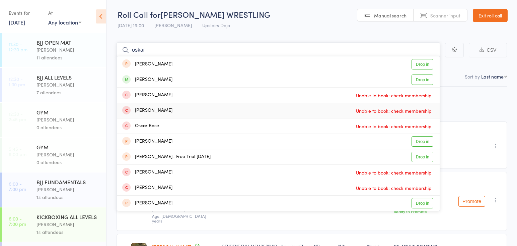
scroll to position [1, 0]
type input "oskar"
drag, startPoint x: 423, startPoint y: 79, endPoint x: 419, endPoint y: 80, distance: 3.8
click at [423, 79] on link "Drop in" at bounding box center [423, 79] width 22 height 10
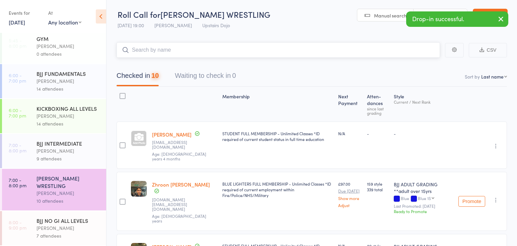
scroll to position [108, 0]
click at [73, 233] on div "7 attendees" at bounding box center [69, 235] width 64 height 8
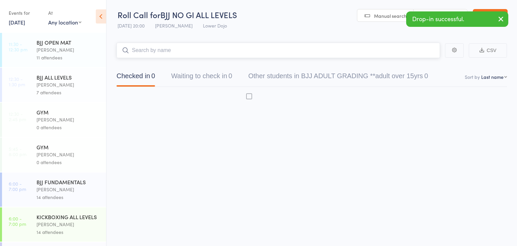
scroll to position [0, 0]
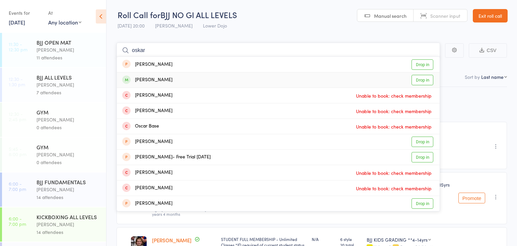
type input "oskar"
click at [417, 80] on link "Drop in" at bounding box center [423, 80] width 22 height 10
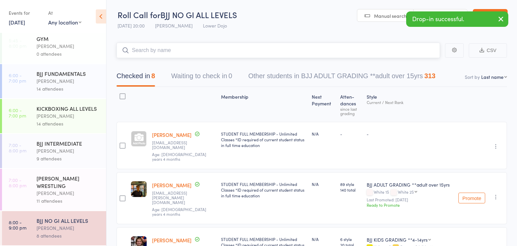
scroll to position [108, 0]
click at [39, 161] on div "9 attendees" at bounding box center [69, 158] width 64 height 8
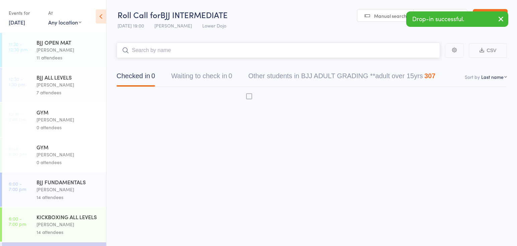
click at [145, 49] on input "search" at bounding box center [279, 50] width 324 height 15
type input "x"
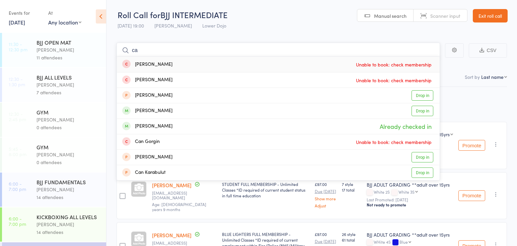
type input "c"
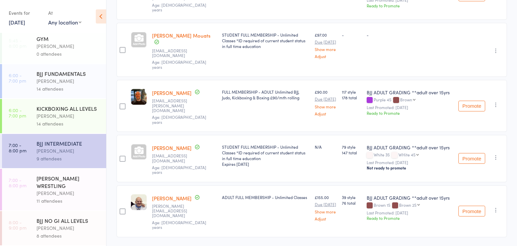
scroll to position [108, 0]
click at [70, 194] on div "[PERSON_NAME]" at bounding box center [69, 193] width 64 height 8
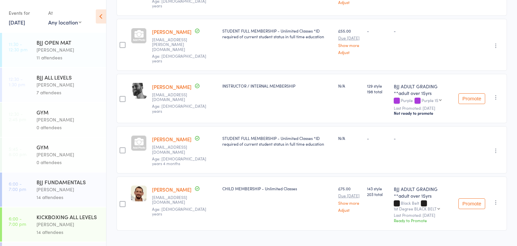
scroll to position [473, 0]
click at [81, 223] on div "[PERSON_NAME]" at bounding box center [69, 224] width 64 height 8
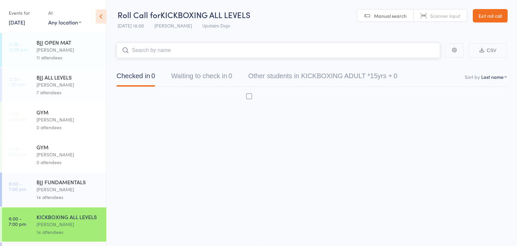
scroll to position [0, 0]
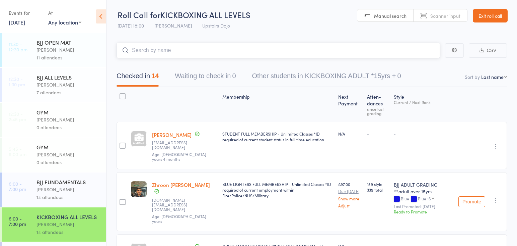
click at [143, 48] on input "search" at bounding box center [279, 50] width 324 height 15
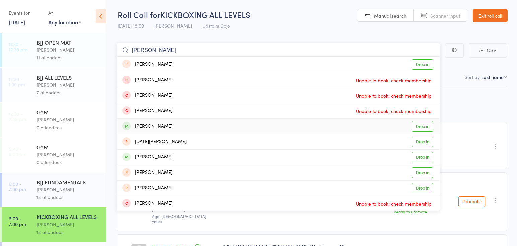
type input "sonny"
click at [419, 127] on link "Drop in" at bounding box center [423, 126] width 22 height 10
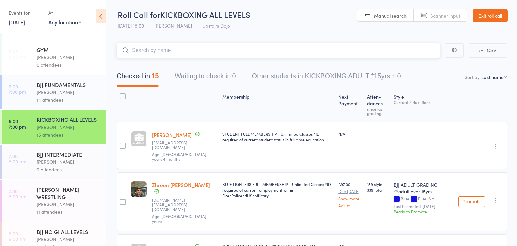
scroll to position [98, 0]
click at [60, 193] on div "[PERSON_NAME] WRESTLING" at bounding box center [69, 191] width 64 height 15
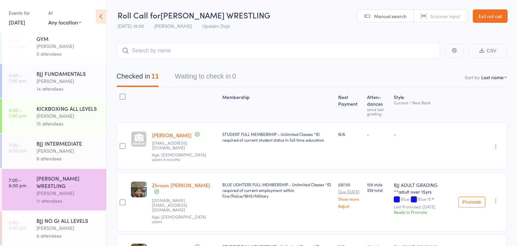
scroll to position [108, 0]
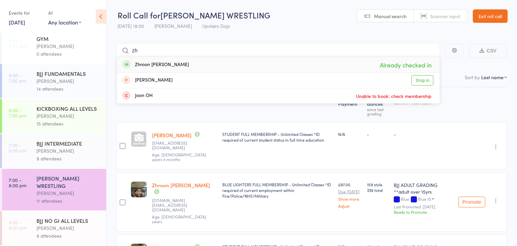
type input "z"
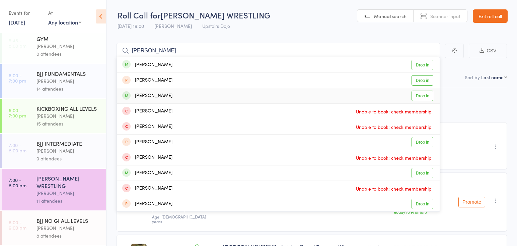
type input "billy"
click at [420, 94] on link "Drop in" at bounding box center [423, 95] width 22 height 10
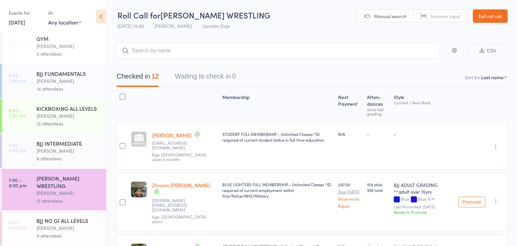
click at [47, 157] on div "9 attendees" at bounding box center [69, 158] width 64 height 8
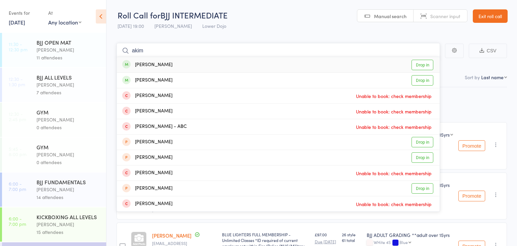
type input "akim"
drag, startPoint x: 429, startPoint y: 63, endPoint x: 421, endPoint y: 63, distance: 8.4
click at [429, 63] on link "Drop in" at bounding box center [423, 65] width 22 height 10
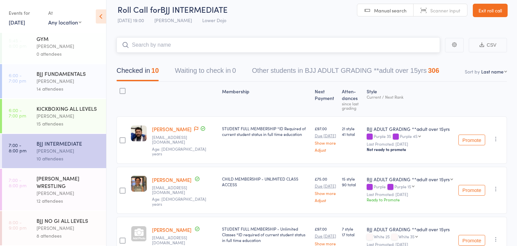
scroll to position [108, 0]
click at [98, 225] on div "[PERSON_NAME]" at bounding box center [69, 228] width 64 height 8
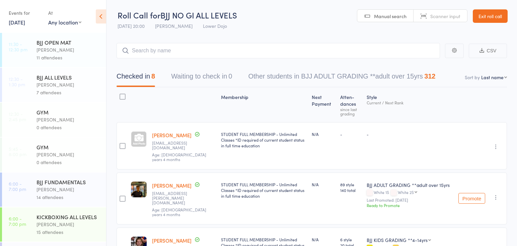
click at [59, 183] on div "BJJ FUNDAMENTALS" at bounding box center [69, 181] width 64 height 7
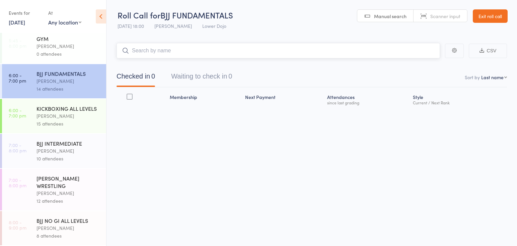
scroll to position [1, 0]
click at [55, 182] on div "[PERSON_NAME] WRESTLING" at bounding box center [69, 181] width 64 height 15
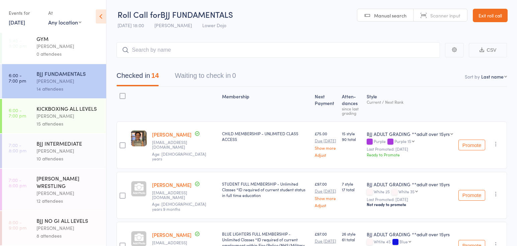
scroll to position [0, 0]
click at [64, 154] on div "[PERSON_NAME]" at bounding box center [69, 151] width 64 height 8
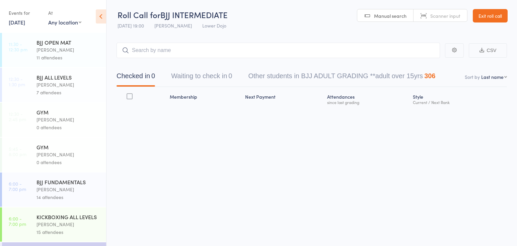
click at [147, 49] on input "search" at bounding box center [279, 50] width 324 height 15
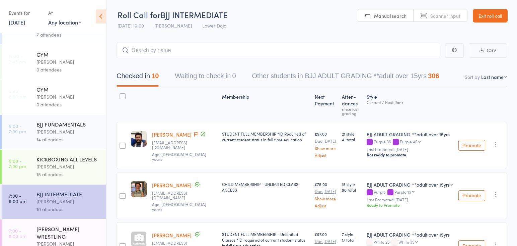
scroll to position [58, 0]
click at [150, 49] on input "search" at bounding box center [279, 50] width 324 height 15
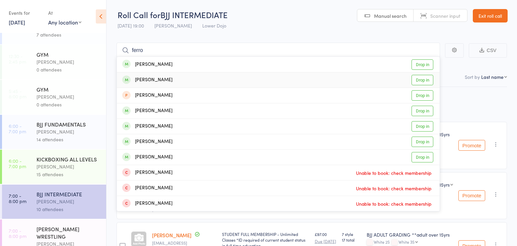
type input "ferro"
click at [414, 79] on link "Drop in" at bounding box center [423, 80] width 22 height 10
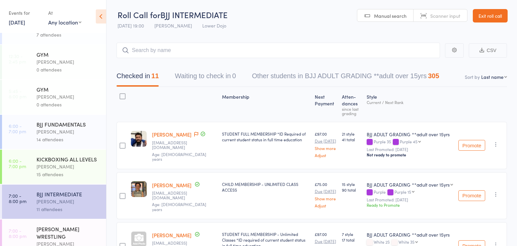
click at [60, 232] on div "[PERSON_NAME] WRESTLING" at bounding box center [69, 232] width 64 height 15
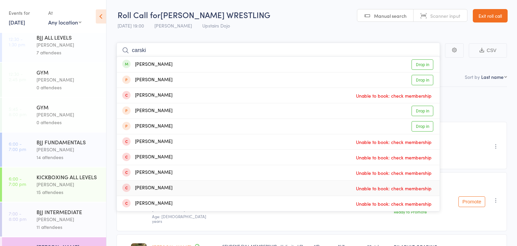
scroll to position [41, 0]
type input "carski"
click at [44, 219] on div "[PERSON_NAME]" at bounding box center [69, 218] width 64 height 8
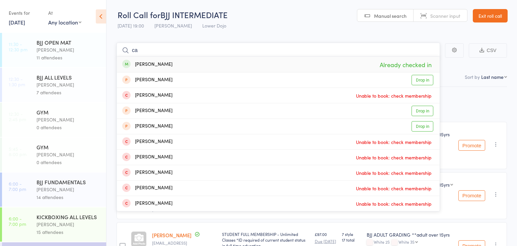
type input "c"
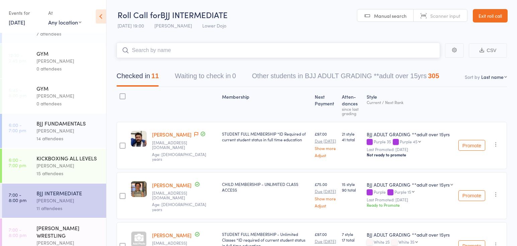
scroll to position [59, 0]
click at [54, 163] on div "[PERSON_NAME]" at bounding box center [69, 165] width 64 height 8
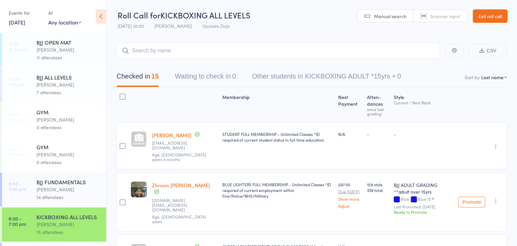
click at [485, 19] on link "Exit roll call" at bounding box center [490, 15] width 35 height 13
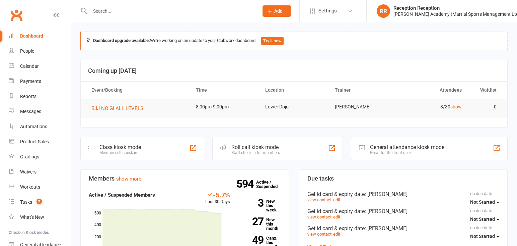
click at [120, 15] on input "text" at bounding box center [171, 10] width 166 height 9
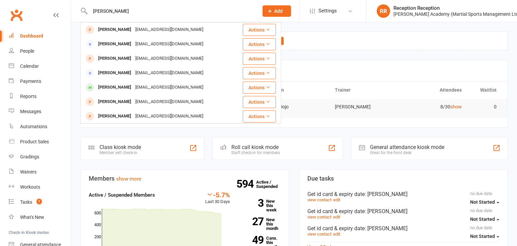
type input "[PERSON_NAME]"
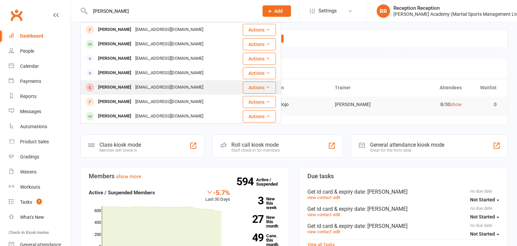
click at [127, 86] on div "[PERSON_NAME]" at bounding box center [114, 87] width 37 height 10
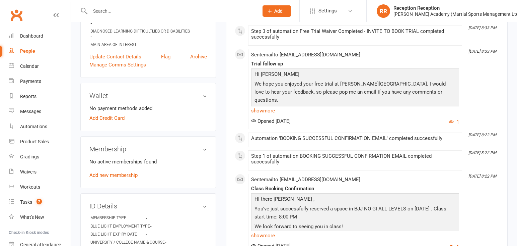
scroll to position [160, 0]
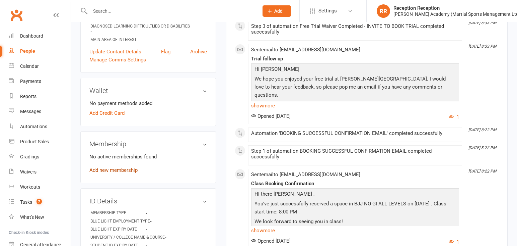
click at [117, 169] on link "Add new membership" at bounding box center [113, 170] width 48 height 6
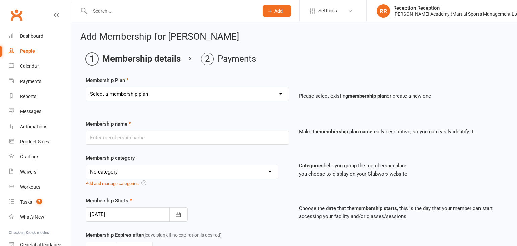
select select "9"
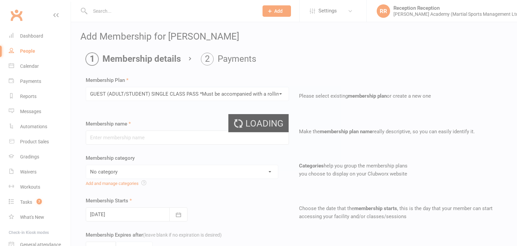
type input "GUEST (ADULT/STUDENT) SINGLE CLASS PASS *Must be accompanied with a rolling mem…"
select select "7"
type input "1"
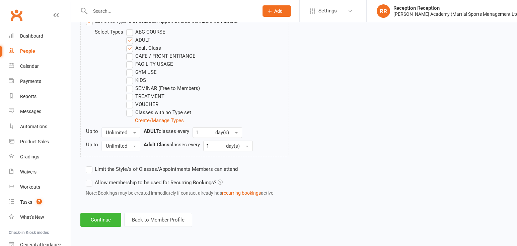
scroll to position [361, 0]
click at [96, 218] on button "Continue" at bounding box center [100, 219] width 41 height 14
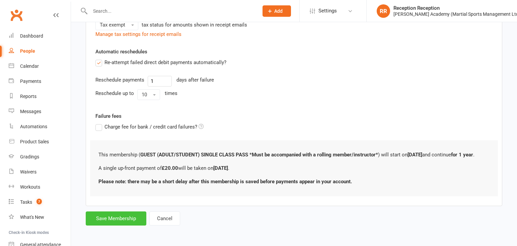
scroll to position [173, 0]
click at [114, 218] on button "Save Membership" at bounding box center [116, 218] width 61 height 14
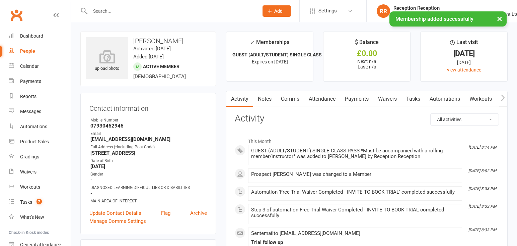
scroll to position [12, 0]
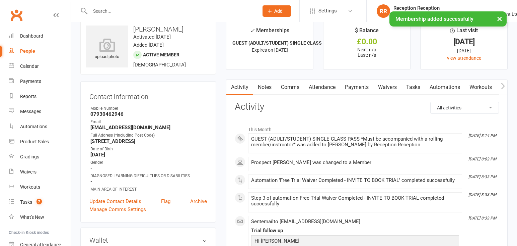
click at [359, 88] on link "Payments" at bounding box center [356, 86] width 33 height 15
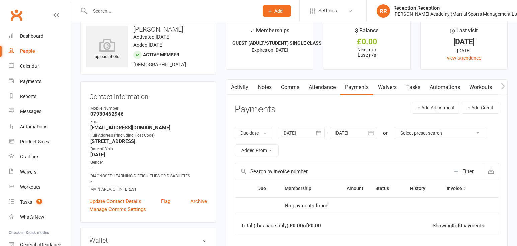
click at [372, 132] on icon "button" at bounding box center [370, 132] width 5 height 4
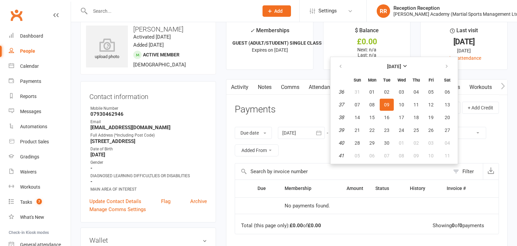
click at [385, 147] on button "30" at bounding box center [387, 143] width 14 height 12
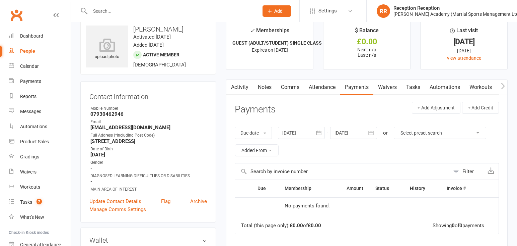
click at [369, 133] on button "button" at bounding box center [371, 133] width 12 height 12
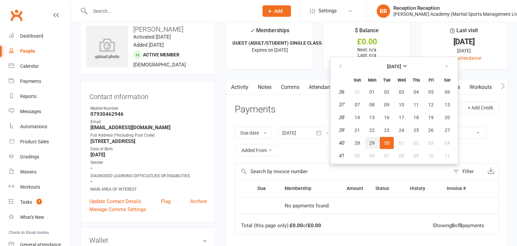
click at [373, 146] on button "29" at bounding box center [372, 143] width 14 height 12
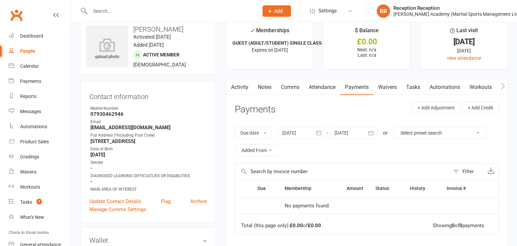
drag, startPoint x: 345, startPoint y: 136, endPoint x: 339, endPoint y: 139, distance: 6.9
click at [345, 136] on div at bounding box center [353, 133] width 47 height 12
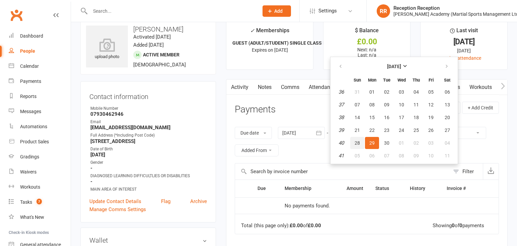
click at [357, 143] on span "28" at bounding box center [357, 142] width 5 height 5
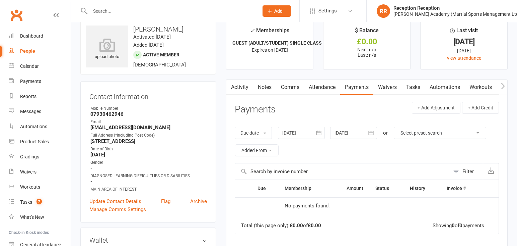
click at [358, 134] on div at bounding box center [353, 133] width 47 height 12
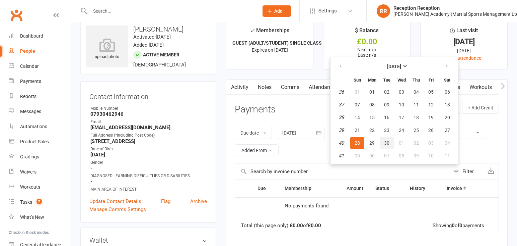
click at [388, 146] on button "30" at bounding box center [387, 143] width 14 height 12
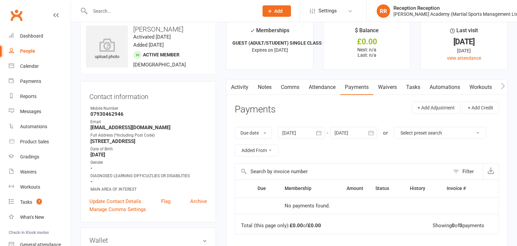
click at [362, 136] on div at bounding box center [353, 133] width 47 height 12
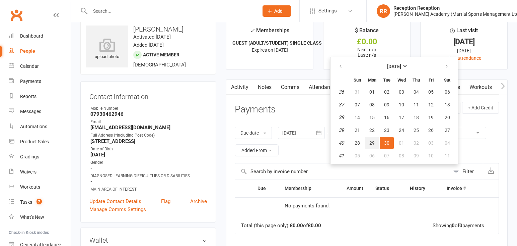
click at [375, 145] on span "29" at bounding box center [371, 142] width 5 height 5
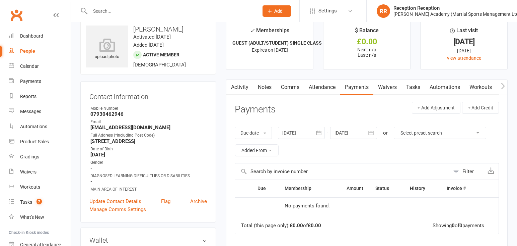
drag, startPoint x: 360, startPoint y: 134, endPoint x: 362, endPoint y: 137, distance: 4.4
click at [360, 134] on div at bounding box center [353, 133] width 47 height 12
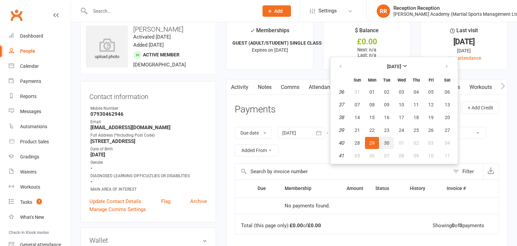
click at [383, 145] on button "30" at bounding box center [387, 143] width 14 height 12
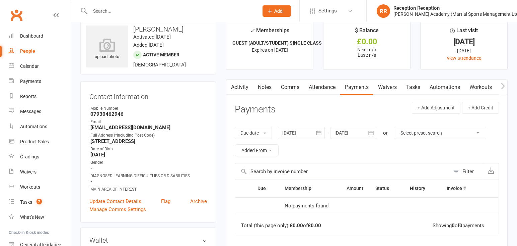
click at [364, 134] on div at bounding box center [353, 133] width 47 height 12
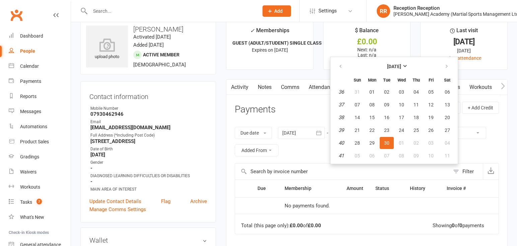
click at [374, 144] on span "29" at bounding box center [371, 142] width 5 height 5
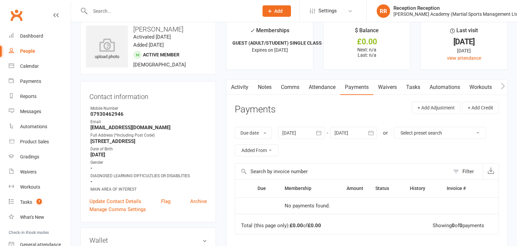
click at [357, 133] on div at bounding box center [353, 133] width 47 height 12
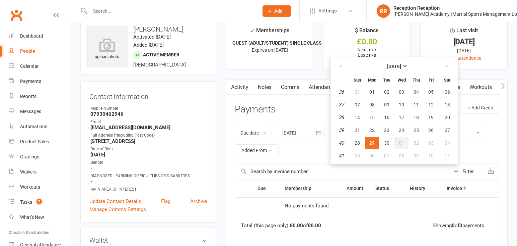
click at [404, 147] on button "01" at bounding box center [402, 143] width 14 height 12
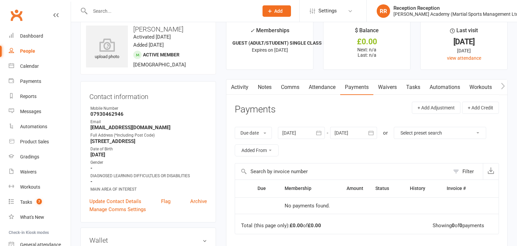
click at [366, 133] on div "[DATE] [DATE] Sun Mon Tue Wed Thu Fri Sat 40 28 29 30 01 02 03 04 41 05 06 07 0…" at bounding box center [353, 133] width 47 height 12
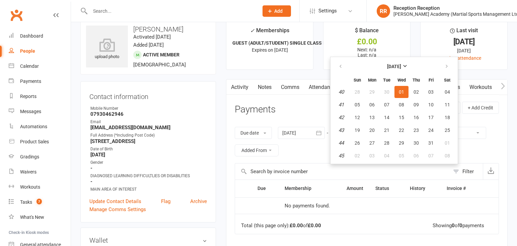
click at [373, 153] on span "03" at bounding box center [371, 155] width 5 height 5
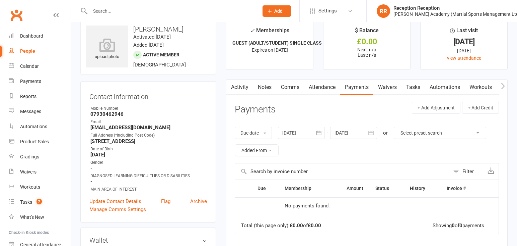
click at [356, 133] on div at bounding box center [353, 133] width 47 height 12
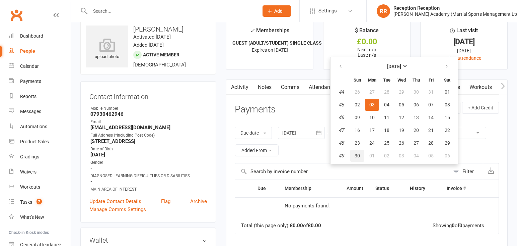
click at [356, 159] on button "30" at bounding box center [357, 155] width 14 height 12
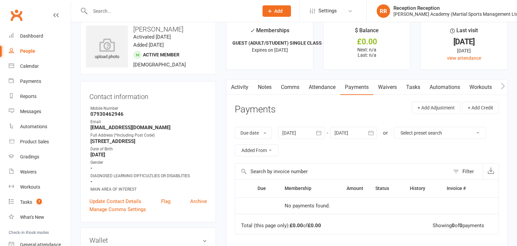
click at [346, 131] on div at bounding box center [353, 133] width 47 height 12
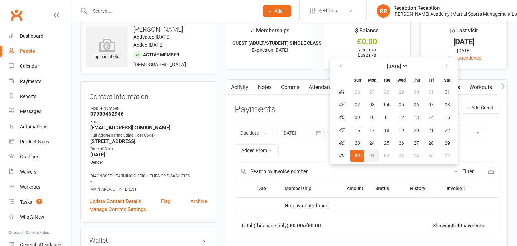
click at [372, 153] on button "01" at bounding box center [372, 155] width 14 height 12
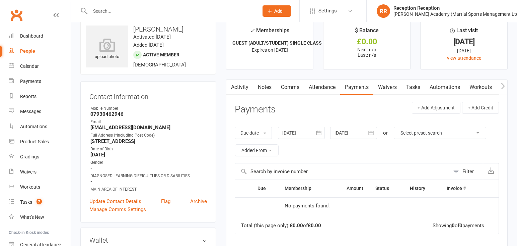
drag, startPoint x: 354, startPoint y: 134, endPoint x: 350, endPoint y: 135, distance: 3.4
click at [354, 134] on div at bounding box center [353, 133] width 47 height 12
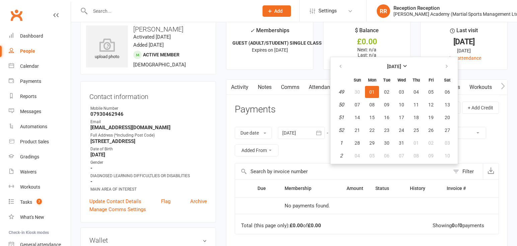
click at [402, 145] on span "31" at bounding box center [401, 142] width 5 height 5
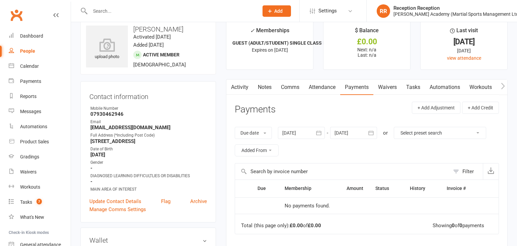
click at [359, 131] on div at bounding box center [353, 133] width 47 height 12
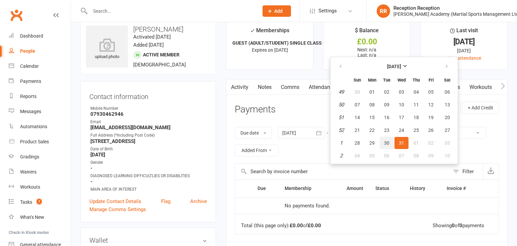
click at [389, 144] on span "30" at bounding box center [386, 142] width 5 height 5
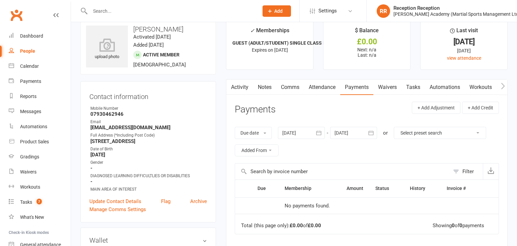
drag, startPoint x: 342, startPoint y: 134, endPoint x: 344, endPoint y: 136, distance: 3.6
click at [342, 134] on div at bounding box center [353, 133] width 47 height 12
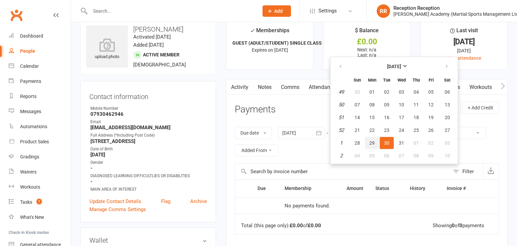
click at [370, 145] on span "29" at bounding box center [371, 142] width 5 height 5
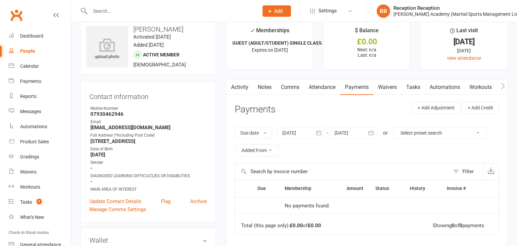
click at [353, 134] on div at bounding box center [353, 133] width 47 height 12
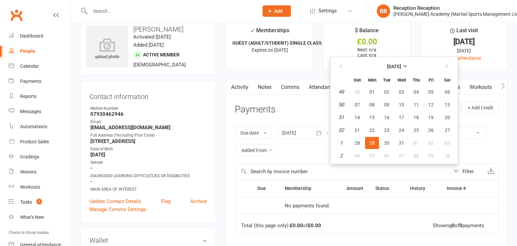
click at [359, 145] on span "28" at bounding box center [357, 142] width 5 height 5
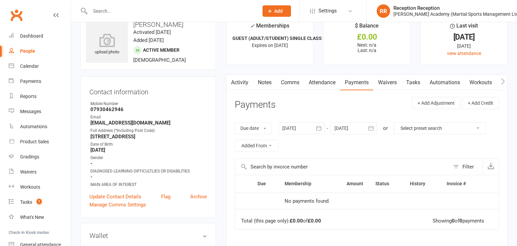
scroll to position [16, 0]
click at [345, 131] on div at bounding box center [353, 128] width 47 height 12
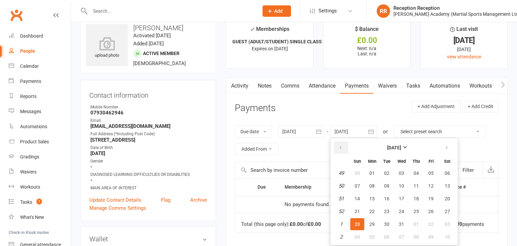
scroll to position [13, 0]
click at [371, 216] on button "22" at bounding box center [372, 211] width 14 height 12
type input "[DATE]"
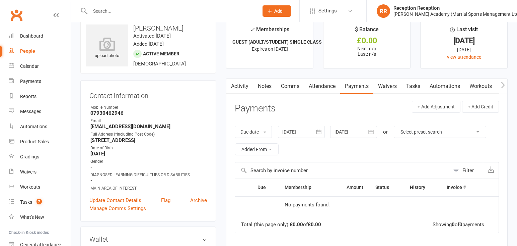
click at [312, 133] on div at bounding box center [301, 132] width 47 height 12
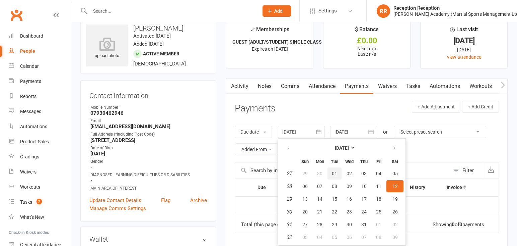
click at [336, 175] on span "01" at bounding box center [334, 172] width 5 height 5
type input "[DATE]"
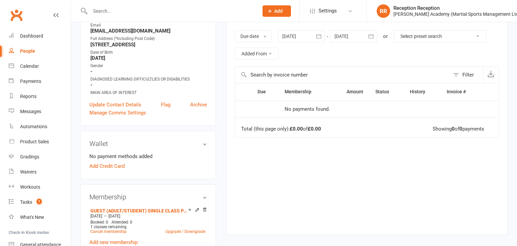
scroll to position [110, 0]
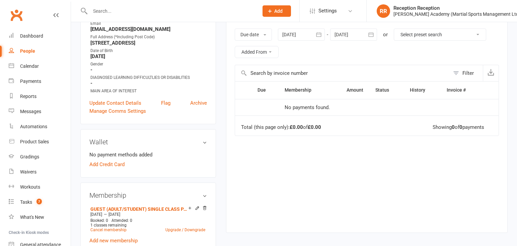
click at [346, 38] on div at bounding box center [353, 34] width 47 height 12
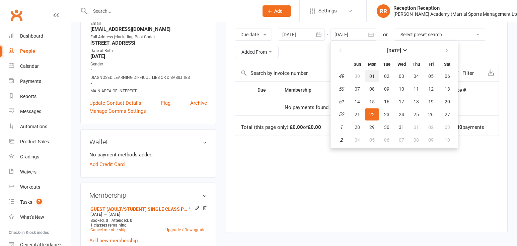
click at [368, 82] on button "01" at bounding box center [372, 76] width 14 height 12
type input "[DATE]"
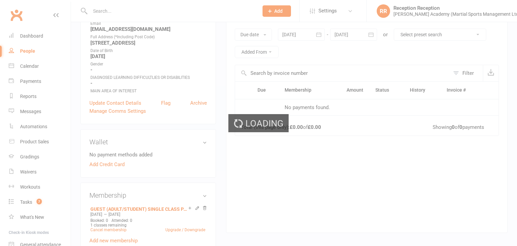
scroll to position [112, 0]
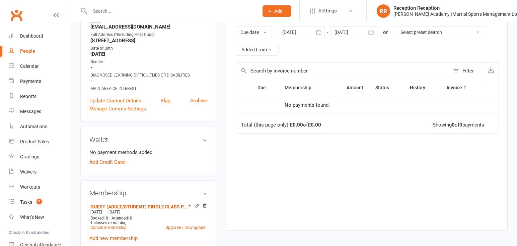
click at [300, 33] on div at bounding box center [301, 32] width 47 height 12
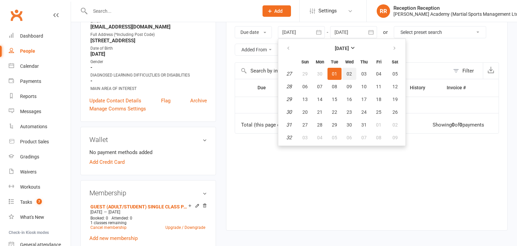
click at [352, 76] on span "02" at bounding box center [349, 73] width 5 height 5
type input "[DATE]"
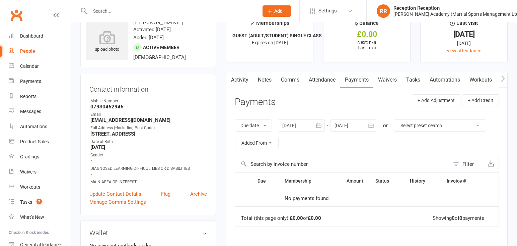
scroll to position [14, 0]
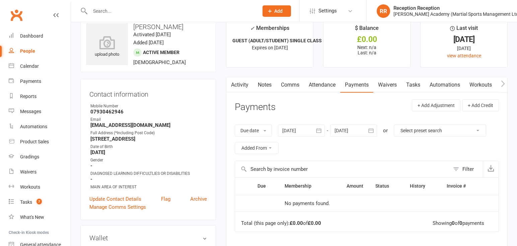
click at [318, 89] on link "Attendance" at bounding box center [322, 84] width 36 height 15
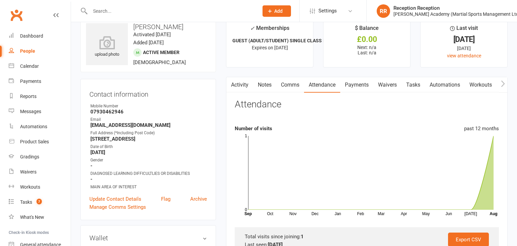
click at [355, 88] on link "Payments" at bounding box center [356, 84] width 33 height 15
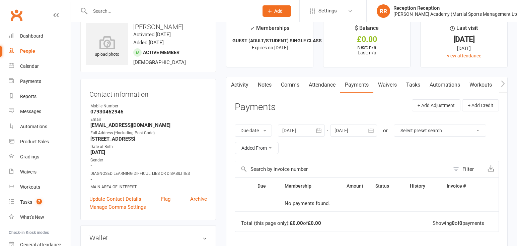
click at [343, 131] on div at bounding box center [353, 130] width 47 height 12
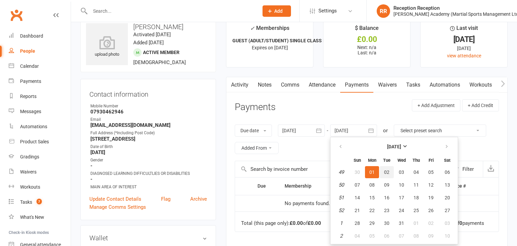
click at [389, 172] on span "02" at bounding box center [386, 171] width 5 height 5
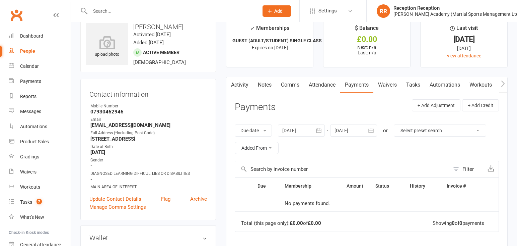
type input "[DATE]"
click at [313, 132] on div at bounding box center [301, 130] width 47 height 12
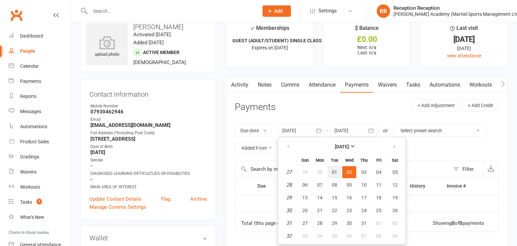
click at [337, 173] on span "01" at bounding box center [334, 171] width 5 height 5
type input "[DATE]"
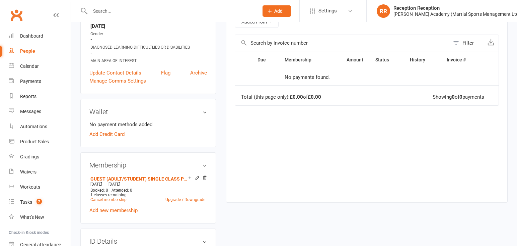
scroll to position [140, 0]
click at [176, 179] on link "GUEST (ADULT/STUDENT) SINGLE CLASS PASS *Must be accompanied with a rolling mem…" at bounding box center [139, 178] width 98 height 5
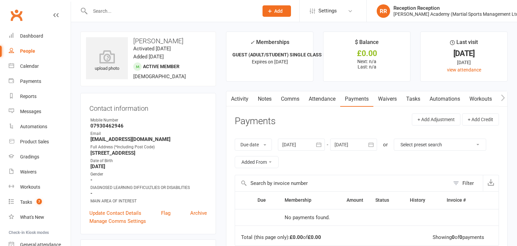
click at [348, 142] on div at bounding box center [353, 144] width 47 height 12
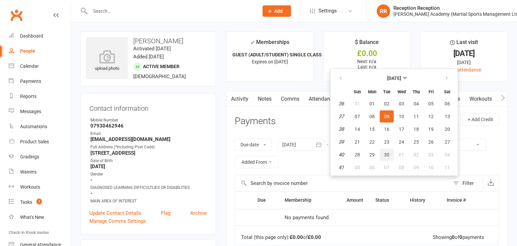
click at [394, 157] on button "30" at bounding box center [387, 154] width 14 height 12
type input "[DATE]"
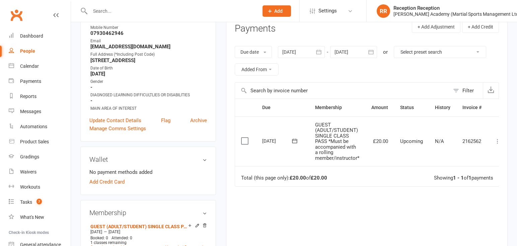
scroll to position [99, 0]
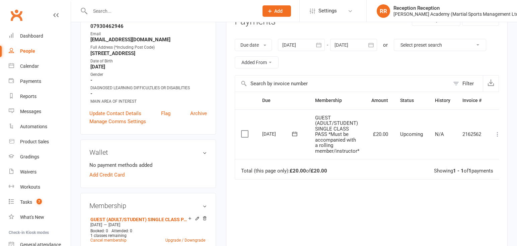
click at [498, 137] on icon at bounding box center [497, 134] width 7 height 7
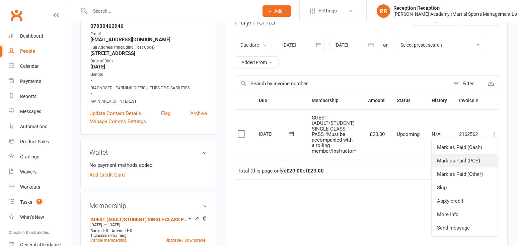
click at [479, 164] on link "Mark as Paid (POS)" at bounding box center [465, 160] width 66 height 13
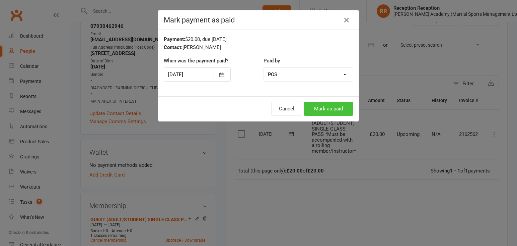
click at [313, 111] on button "Mark as paid" at bounding box center [329, 108] width 50 height 14
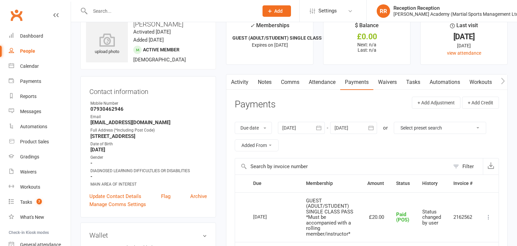
scroll to position [0, 0]
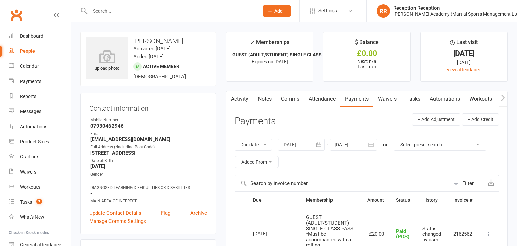
click at [320, 98] on link "Attendance" at bounding box center [322, 98] width 36 height 15
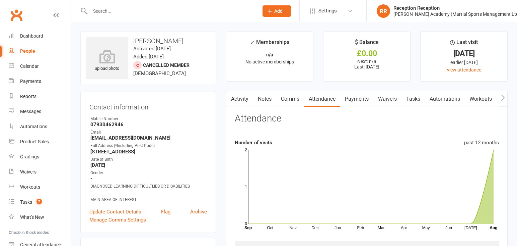
click at [356, 101] on link "Payments" at bounding box center [356, 98] width 33 height 15
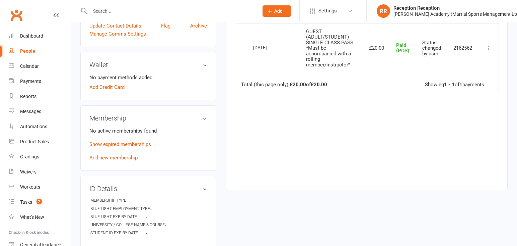
scroll to position [189, 0]
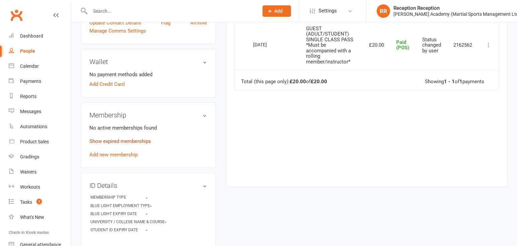
click at [149, 143] on link "Show expired memberships" at bounding box center [120, 141] width 62 height 6
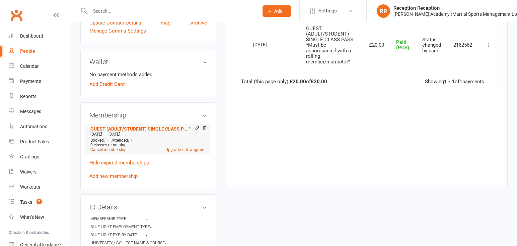
click at [117, 151] on link "Cancel membership" at bounding box center [108, 149] width 36 height 5
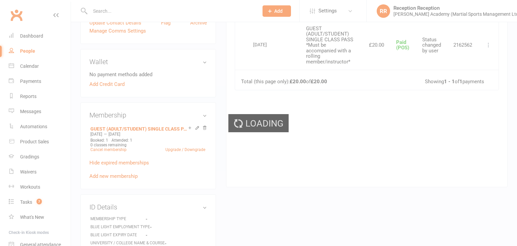
scroll to position [189, 0]
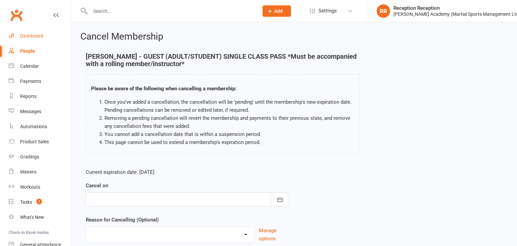
click at [37, 34] on div "Dashboard" at bounding box center [31, 35] width 23 height 5
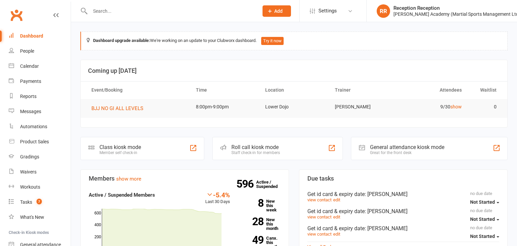
click at [189, 8] on input "text" at bounding box center [171, 10] width 166 height 9
type input "[PERSON_NAME] pear"
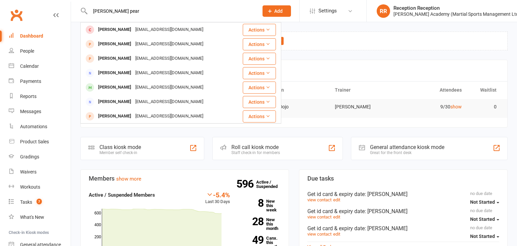
drag, startPoint x: 160, startPoint y: 7, endPoint x: 52, endPoint y: 4, distance: 107.6
drag, startPoint x: 125, startPoint y: 13, endPoint x: 63, endPoint y: 11, distance: 62.3
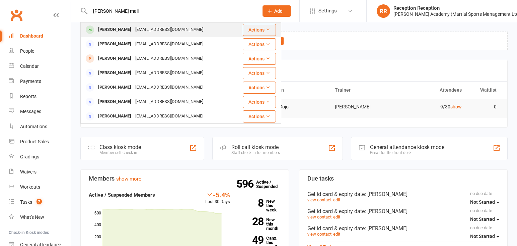
type input "[PERSON_NAME] mali"
click at [149, 33] on div "[EMAIL_ADDRESS][DOMAIN_NAME]" at bounding box center [169, 30] width 72 height 10
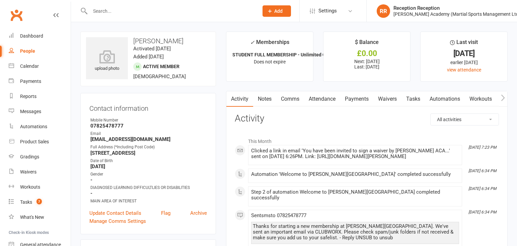
click at [358, 102] on link "Payments" at bounding box center [356, 98] width 33 height 15
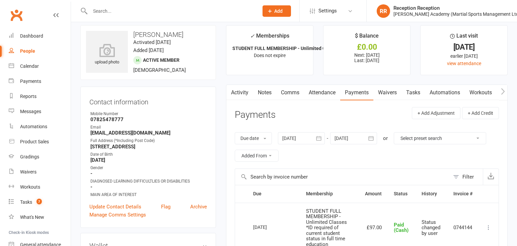
scroll to position [7, 0]
click at [136, 9] on input "text" at bounding box center [171, 10] width 166 height 9
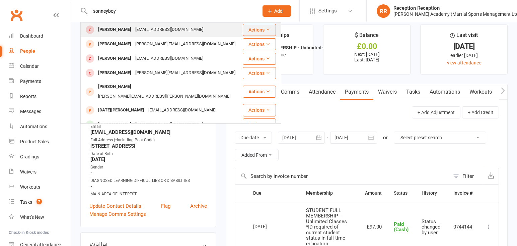
type input "sonneyboy"
click at [135, 32] on div "[EMAIL_ADDRESS][DOMAIN_NAME]" at bounding box center [169, 30] width 72 height 10
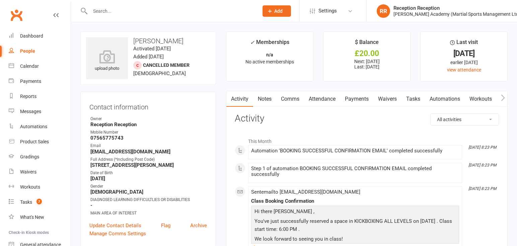
click at [355, 100] on link "Payments" at bounding box center [356, 98] width 33 height 15
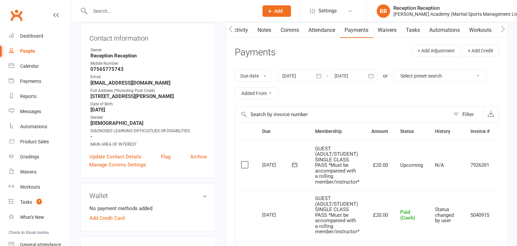
scroll to position [73, 0]
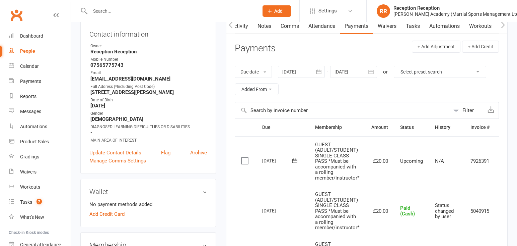
click at [479, 162] on td "7926391" at bounding box center [480, 161] width 31 height 50
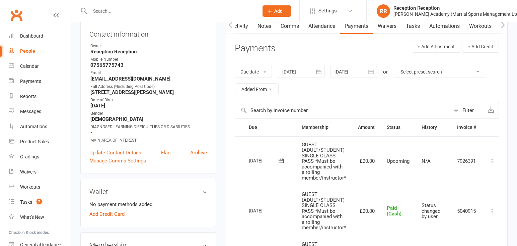
scroll to position [0, 18]
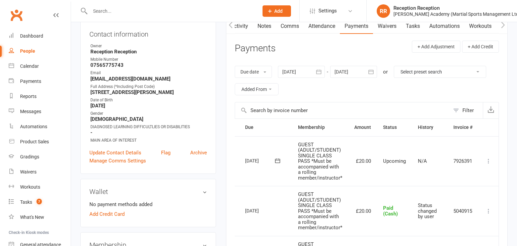
click at [489, 161] on icon at bounding box center [488, 160] width 7 height 7
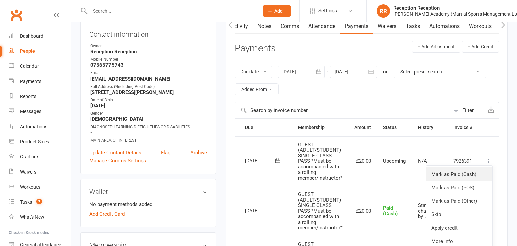
click at [463, 178] on link "Mark as Paid (Cash)" at bounding box center [459, 173] width 66 height 13
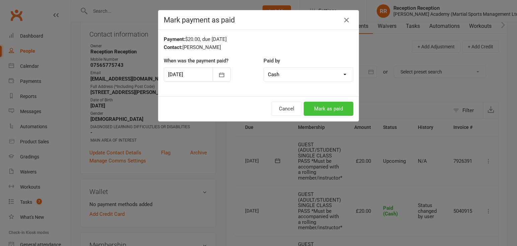
click at [325, 108] on button "Mark as paid" at bounding box center [329, 108] width 50 height 14
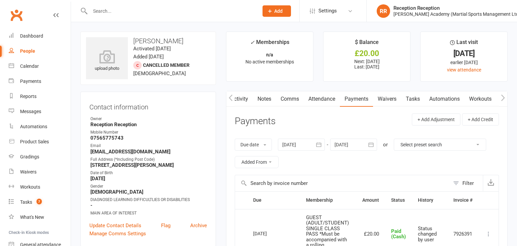
scroll to position [0, 0]
click at [110, 10] on input "text" at bounding box center [171, 10] width 166 height 9
click at [37, 38] on div "Dashboard" at bounding box center [31, 35] width 23 height 5
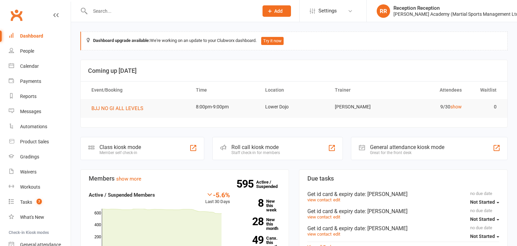
click at [141, 12] on input "text" at bounding box center [171, 10] width 166 height 9
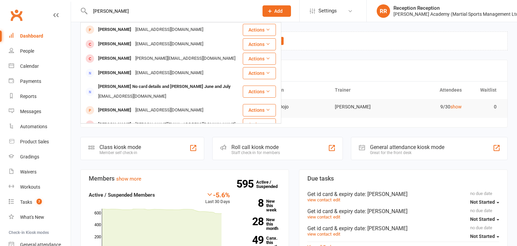
type input "[PERSON_NAME]"
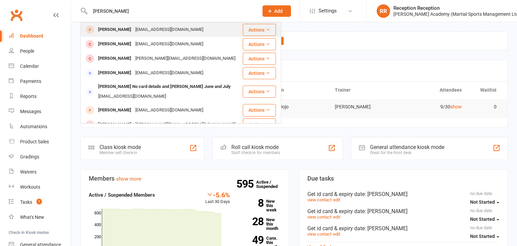
drag, startPoint x: 141, startPoint y: 12, endPoint x: 115, endPoint y: 31, distance: 32.4
click at [115, 31] on div "[PERSON_NAME]" at bounding box center [114, 30] width 37 height 10
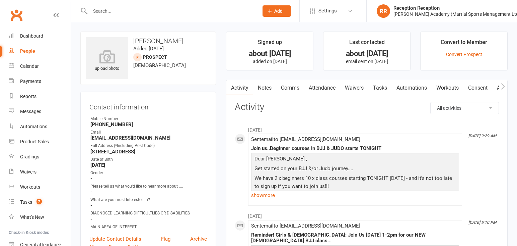
click at [144, 5] on div at bounding box center [167, 11] width 174 height 22
click at [141, 11] on input "text" at bounding box center [171, 10] width 166 height 9
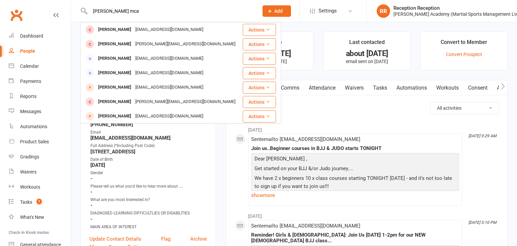
type input "[PERSON_NAME] mica"
drag, startPoint x: 102, startPoint y: 21, endPoint x: 24, endPoint y: 69, distance: 91.7
click at [24, 69] on link "Calendar" at bounding box center [40, 66] width 62 height 15
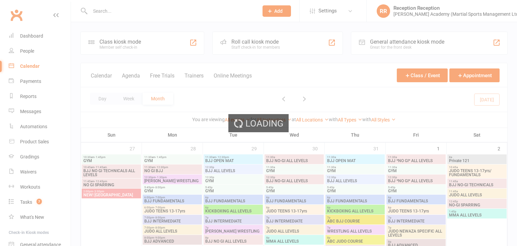
click at [32, 51] on div "Loading" at bounding box center [258, 123] width 517 height 246
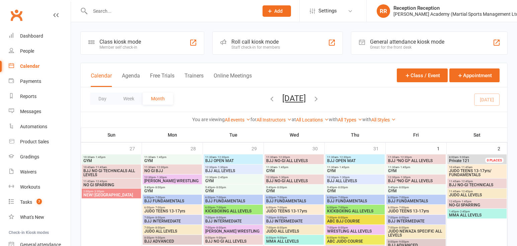
drag, startPoint x: 82, startPoint y: 28, endPoint x: 130, endPoint y: 191, distance: 169.2
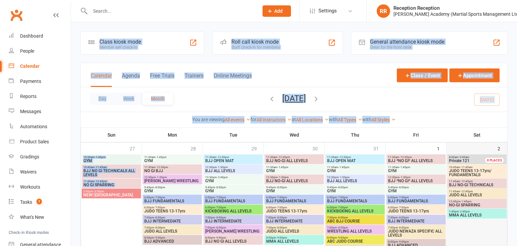
click at [478, 230] on div at bounding box center [476, 204] width 59 height 100
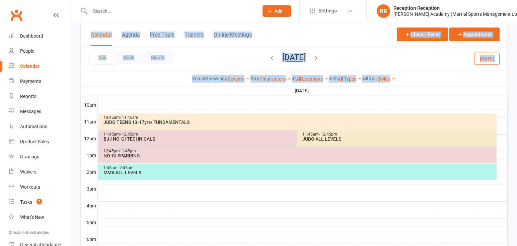
scroll to position [206, 0]
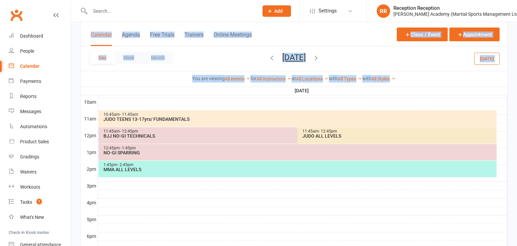
click at [32, 66] on div "Calendar" at bounding box center [29, 65] width 19 height 5
click at [30, 34] on div "Dashboard" at bounding box center [31, 35] width 23 height 5
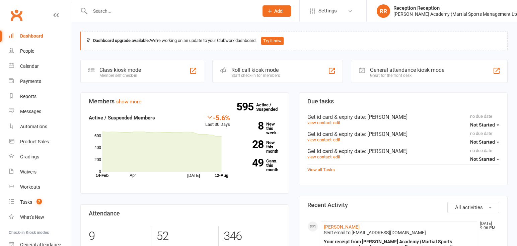
click at [259, 72] on div "Roll call kiosk mode" at bounding box center [255, 70] width 49 height 6
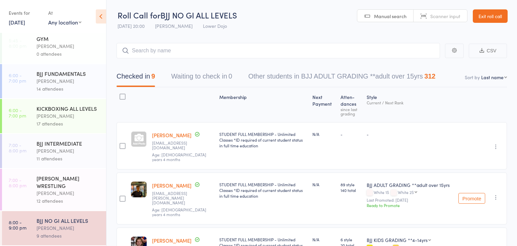
scroll to position [108, 0]
click at [72, 228] on div "[PERSON_NAME]" at bounding box center [69, 228] width 64 height 8
click at [152, 50] on input "search" at bounding box center [279, 50] width 324 height 15
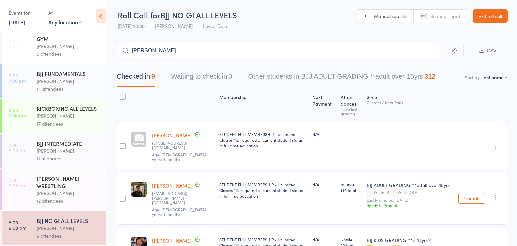
scroll to position [0, 0]
click at [186, 51] on input "bailey" at bounding box center [279, 50] width 324 height 15
type input "b"
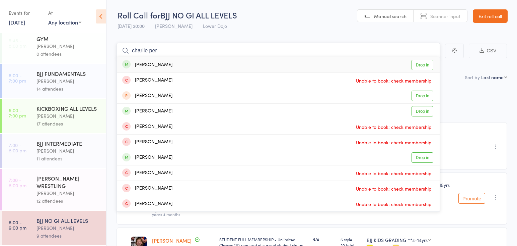
type input "charlie per"
click at [423, 66] on link "Drop in" at bounding box center [423, 65] width 22 height 10
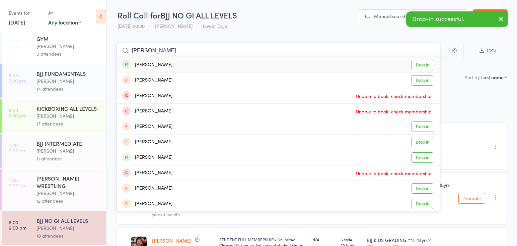
type input "dan wilson"
click at [415, 64] on link "Drop in" at bounding box center [423, 65] width 22 height 10
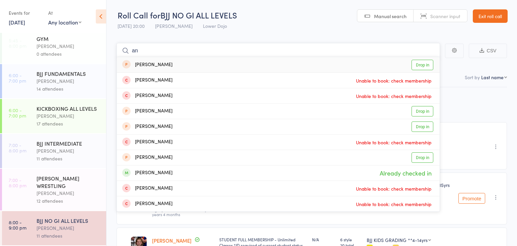
type input "a"
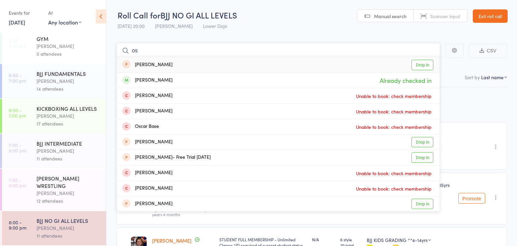
type input "o"
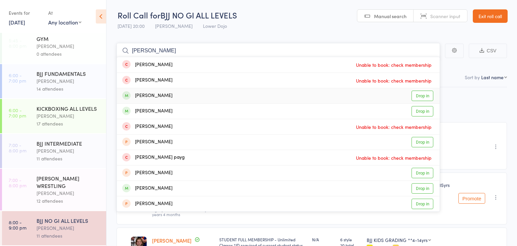
type input "emma"
click at [429, 93] on link "Drop in" at bounding box center [423, 95] width 22 height 10
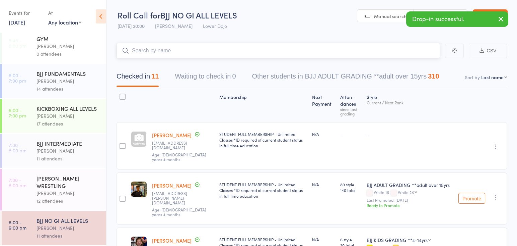
click at [331, 51] on input "search" at bounding box center [279, 50] width 324 height 15
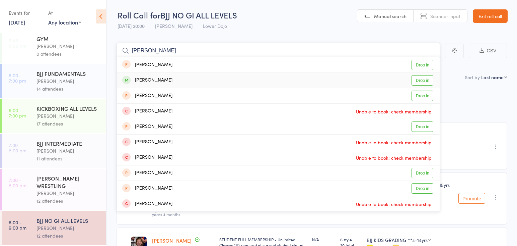
type input "reuben"
click at [416, 78] on link "Drop in" at bounding box center [423, 80] width 22 height 10
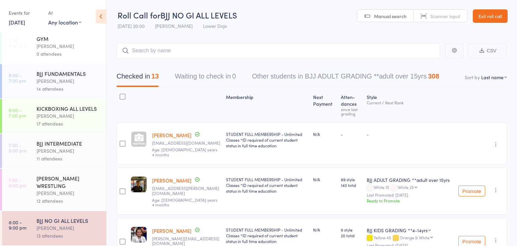
click at [51, 200] on div "12 attendees" at bounding box center [69, 201] width 64 height 8
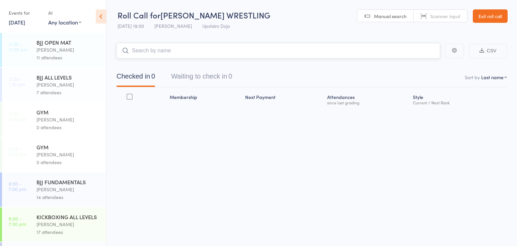
click at [143, 49] on input "search" at bounding box center [279, 50] width 324 height 15
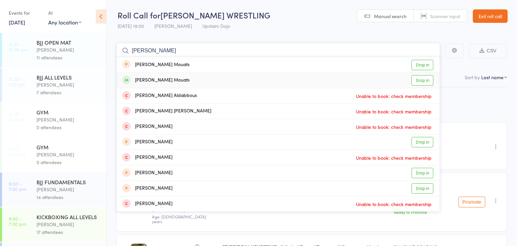
type input "bader"
drag, startPoint x: 424, startPoint y: 77, endPoint x: 419, endPoint y: 77, distance: 4.4
click at [424, 77] on link "Drop in" at bounding box center [423, 80] width 22 height 10
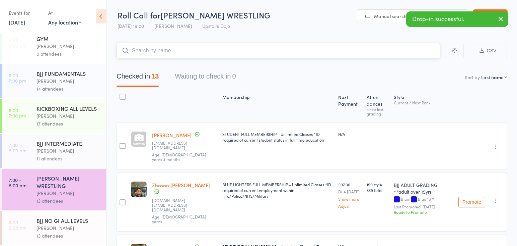
scroll to position [108, 0]
click at [48, 232] on div "13 attendees" at bounding box center [69, 235] width 64 height 8
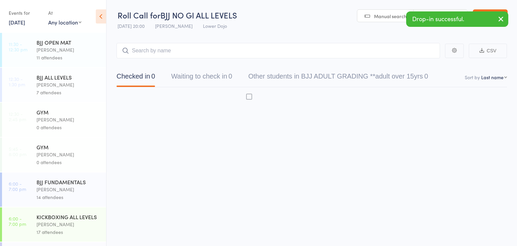
click at [134, 50] on input "search" at bounding box center [279, 50] width 324 height 15
